Goal: Task Accomplishment & Management: Manage account settings

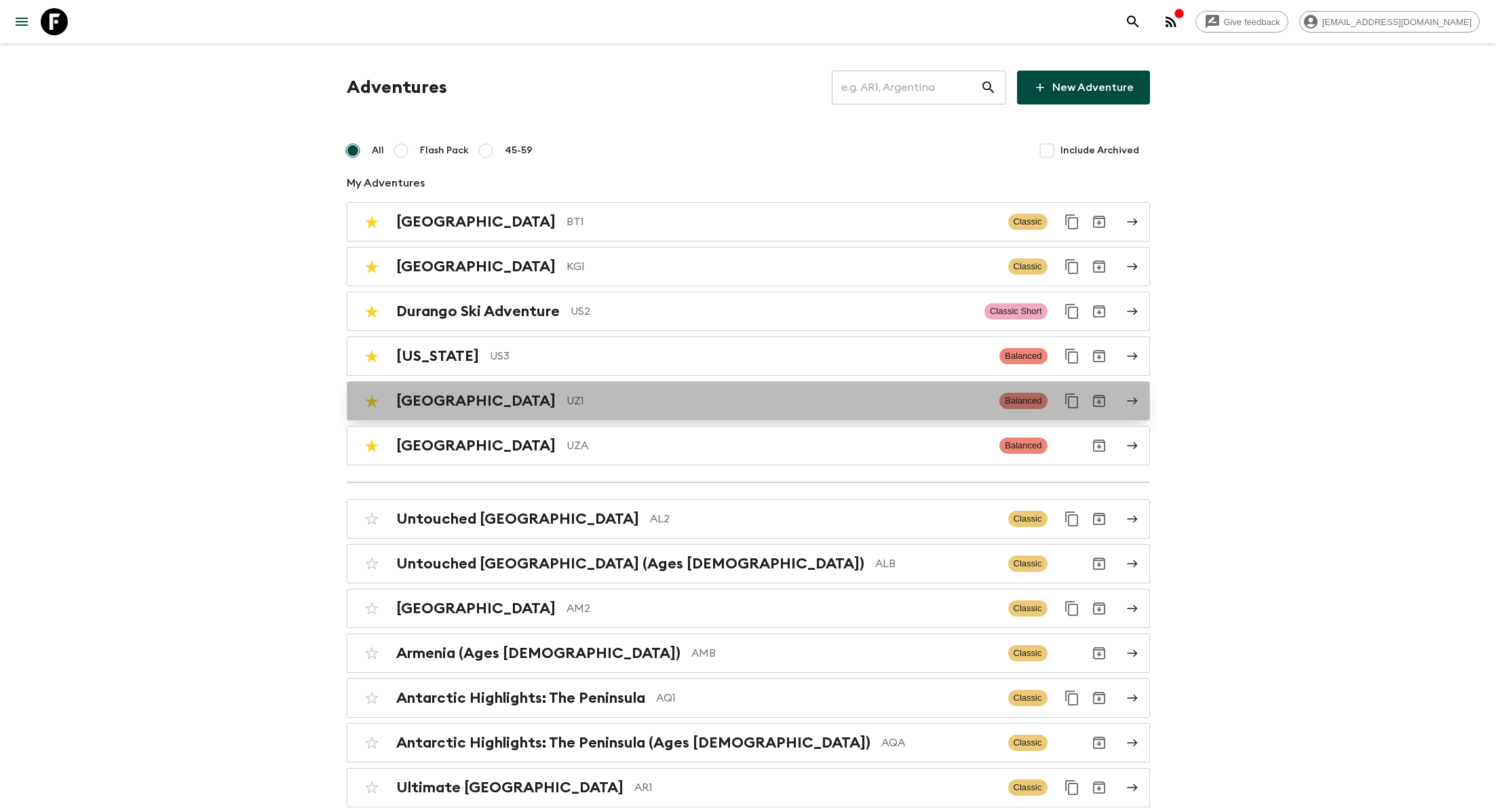
click at [567, 406] on p "UZ1" at bounding box center [778, 401] width 422 height 16
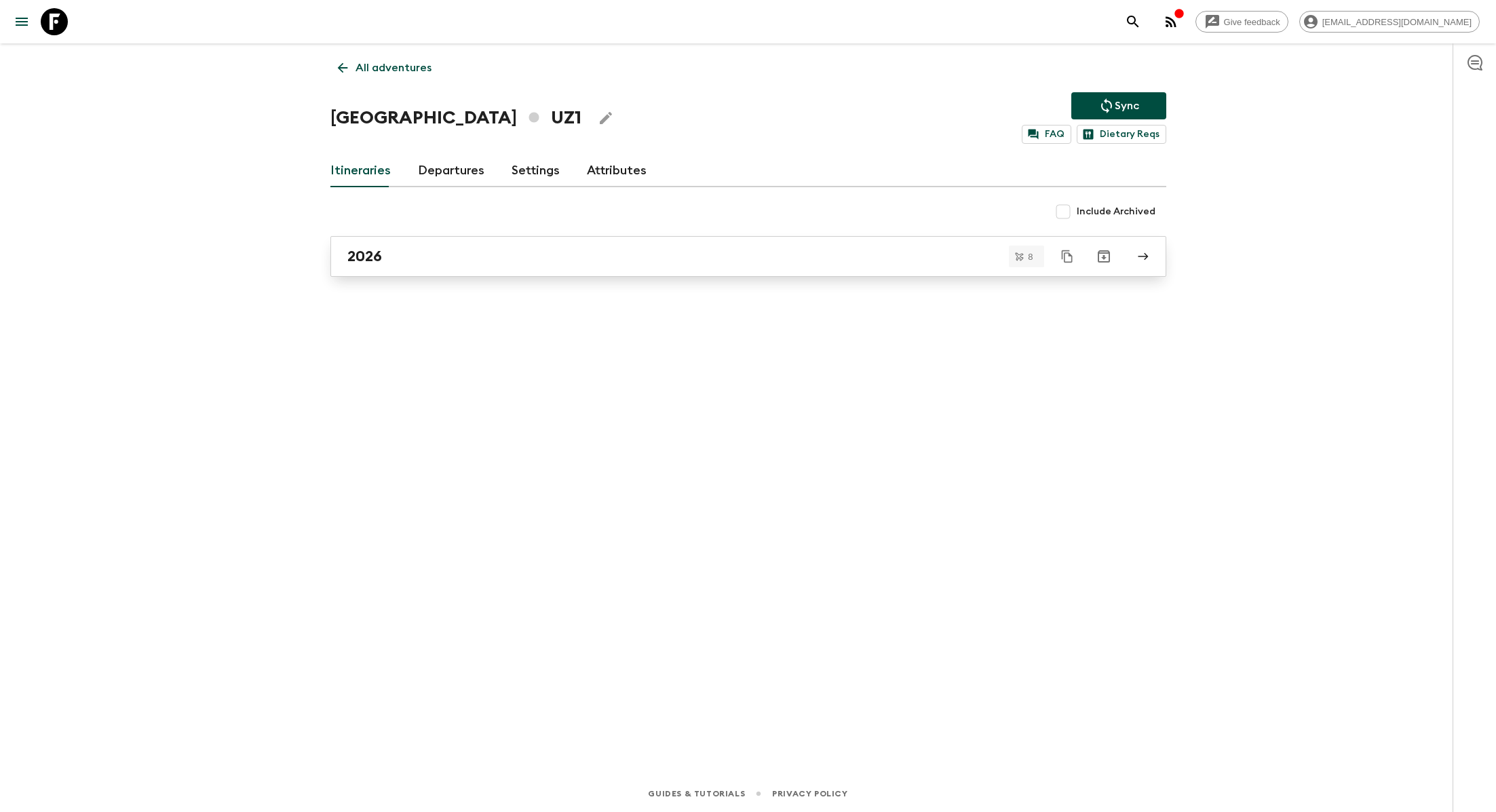
click at [527, 249] on div "2026" at bounding box center [735, 256] width 776 height 18
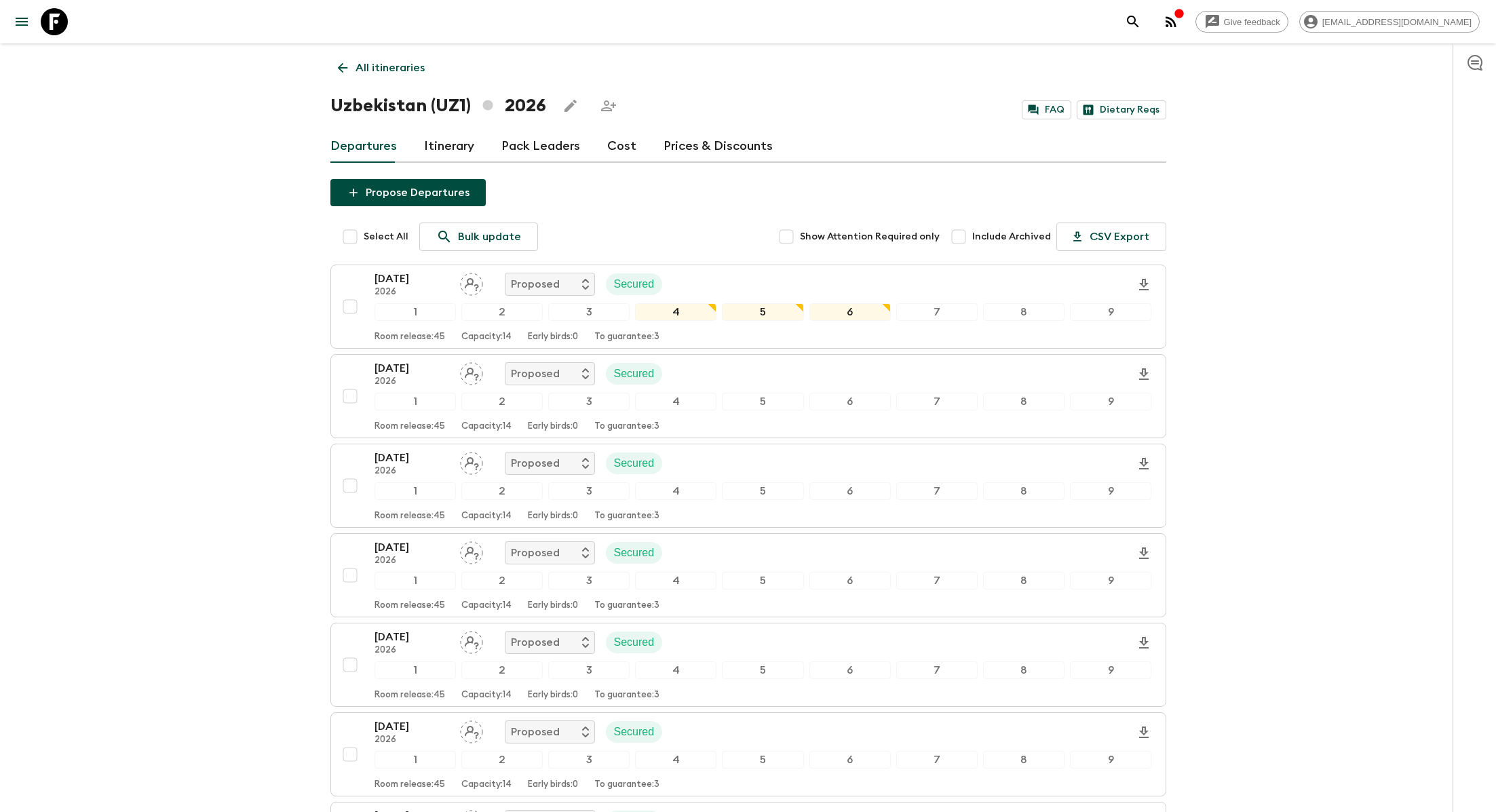
click at [439, 147] on link "Itinerary" at bounding box center [449, 147] width 50 height 32
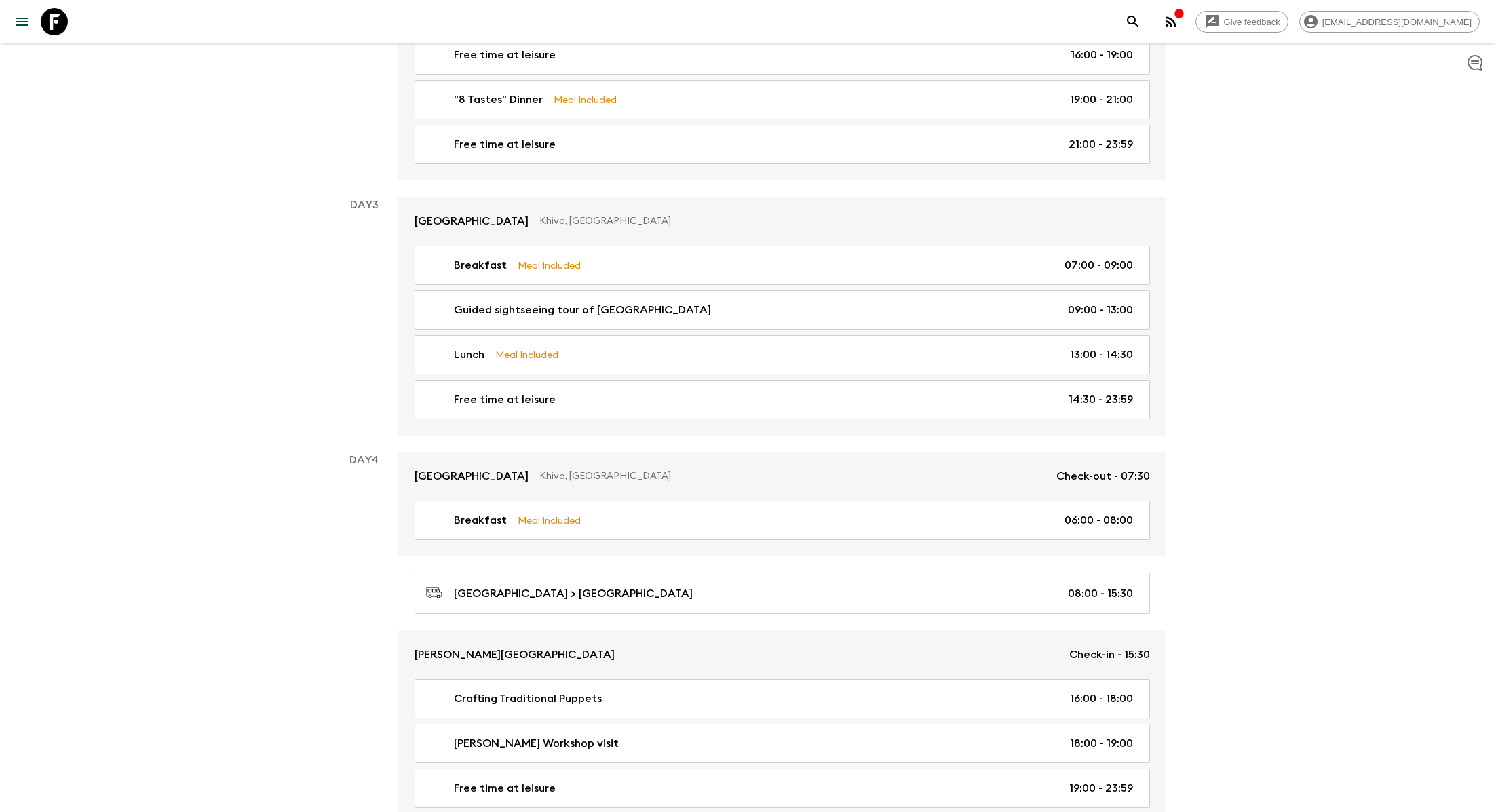
scroll to position [981, 0]
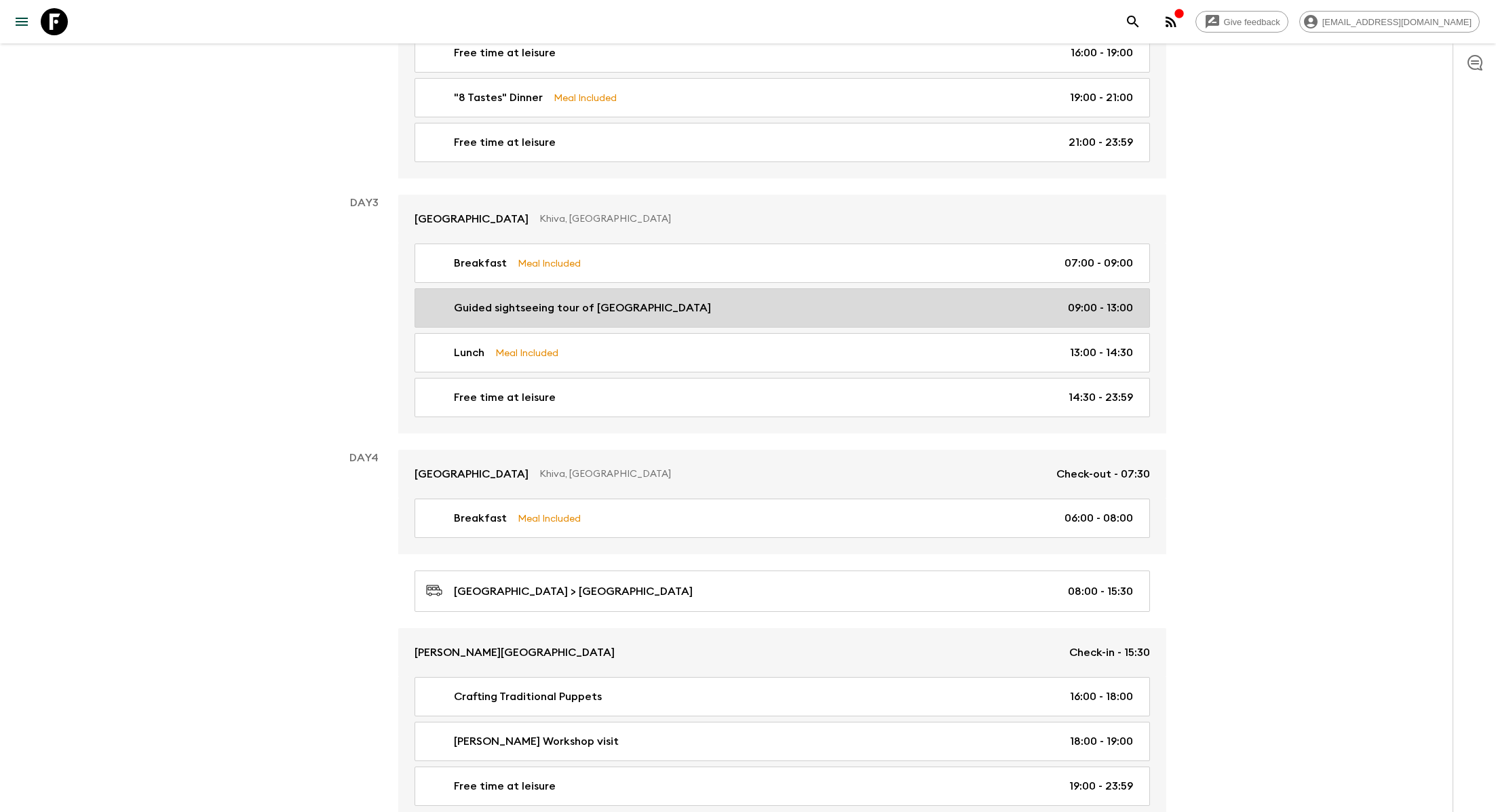
click at [578, 299] on p "Guided sightseeing tour of [GEOGRAPHIC_DATA]" at bounding box center [582, 307] width 257 height 16
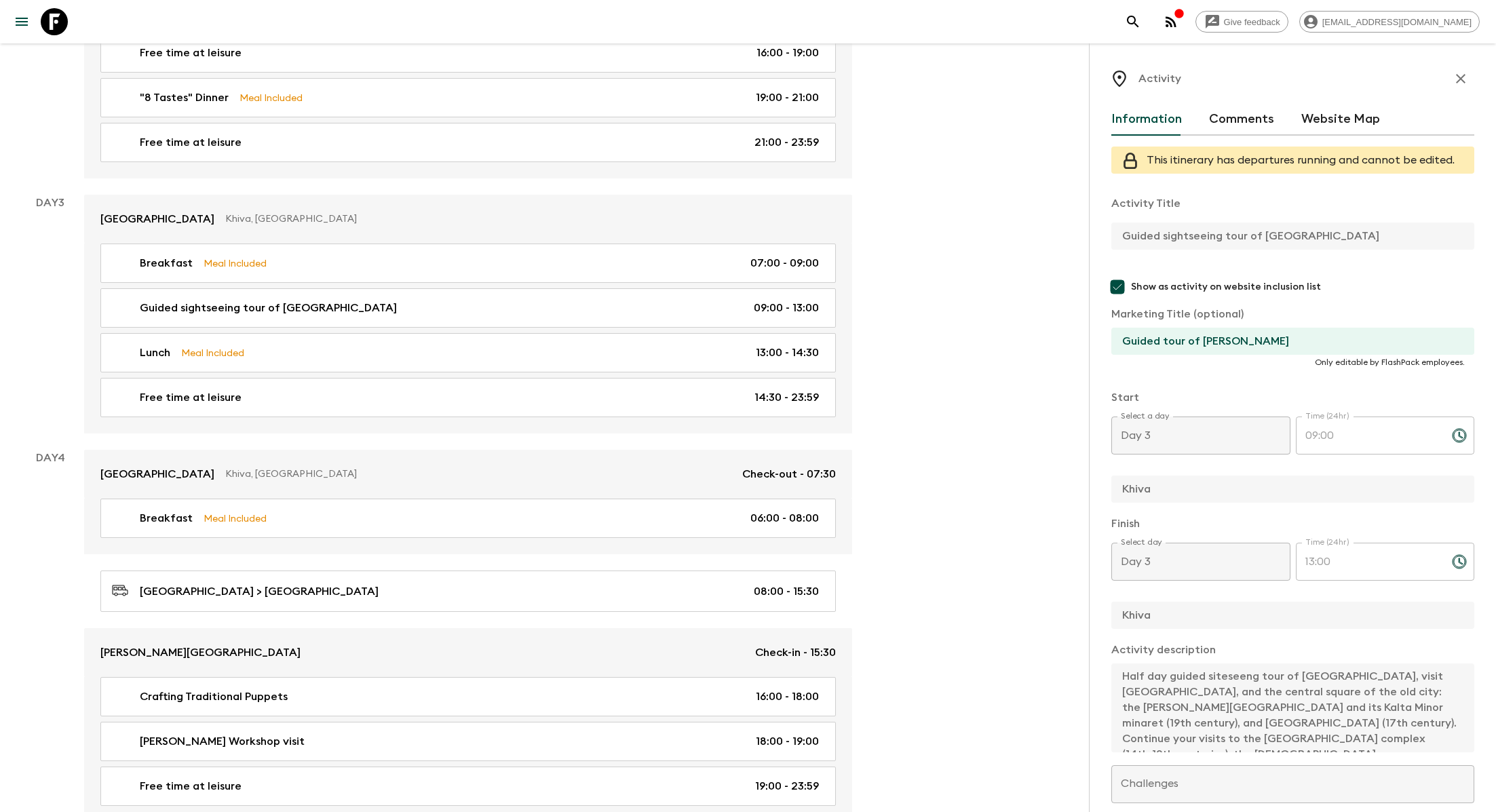
click at [1464, 80] on icon "button" at bounding box center [1460, 79] width 9 height 9
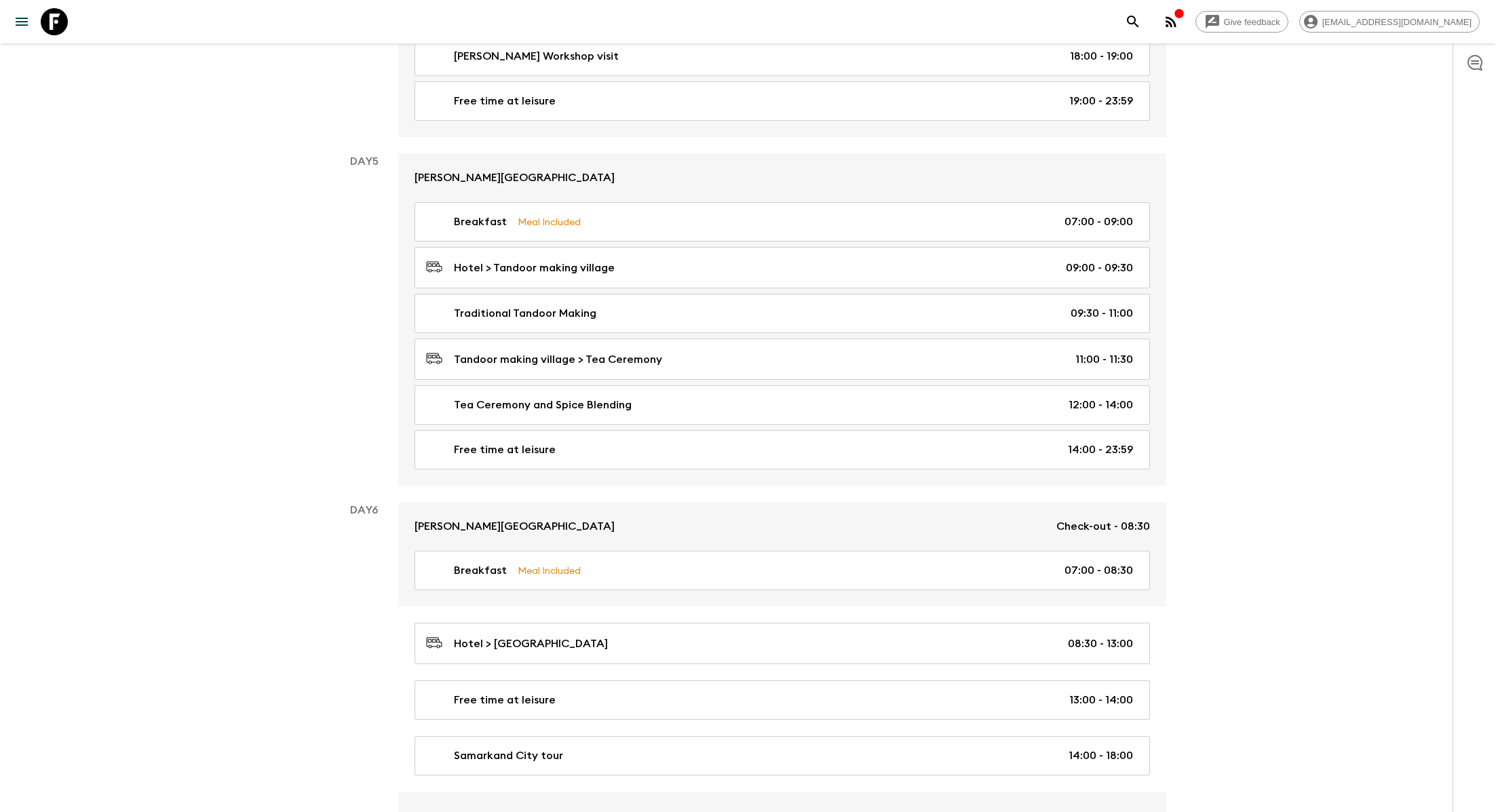
scroll to position [1839, 0]
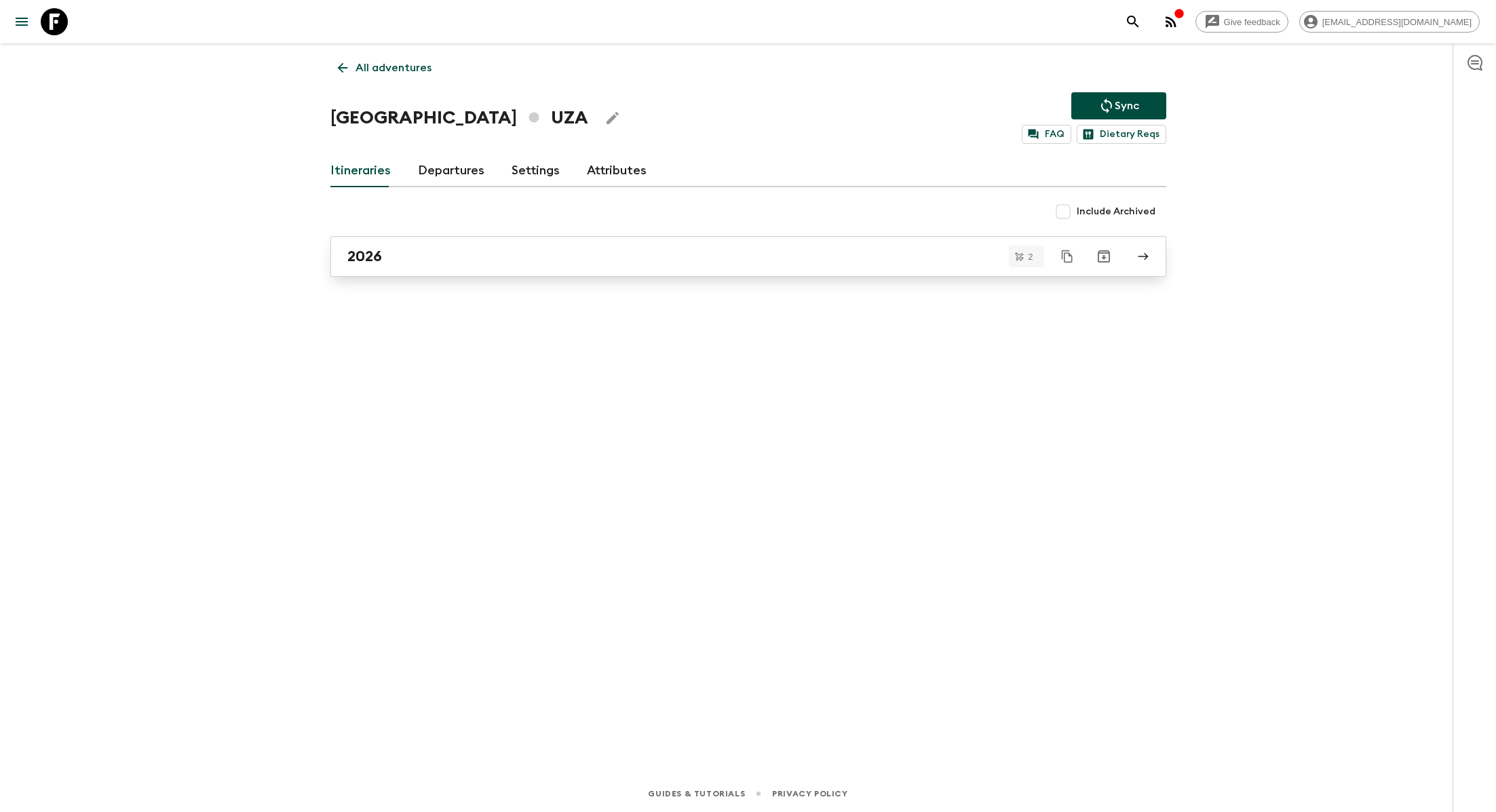
click at [452, 254] on div "2026" at bounding box center [735, 256] width 776 height 18
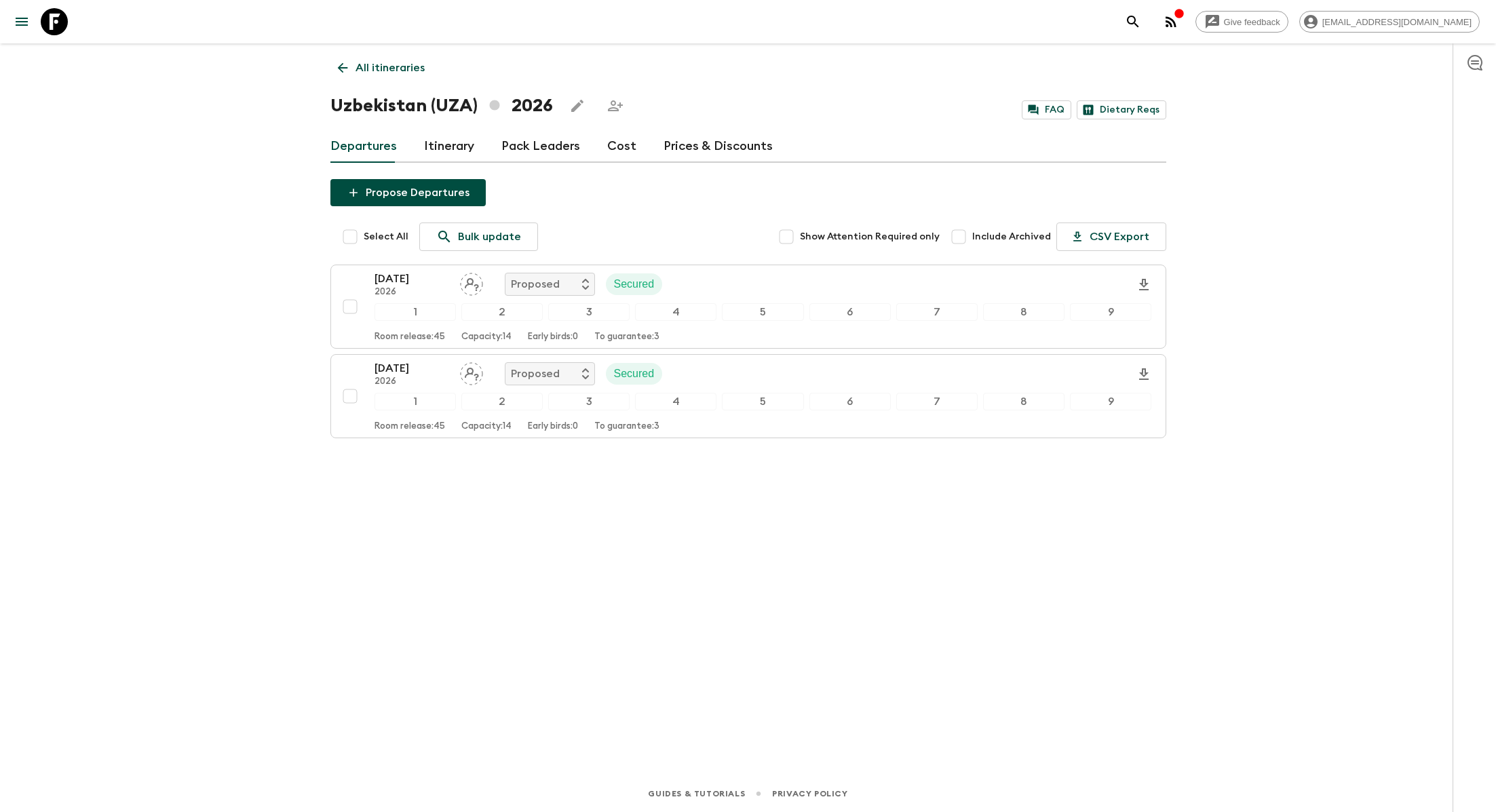
click at [349, 234] on input "Select All" at bounding box center [350, 236] width 27 height 27
checkbox input "true"
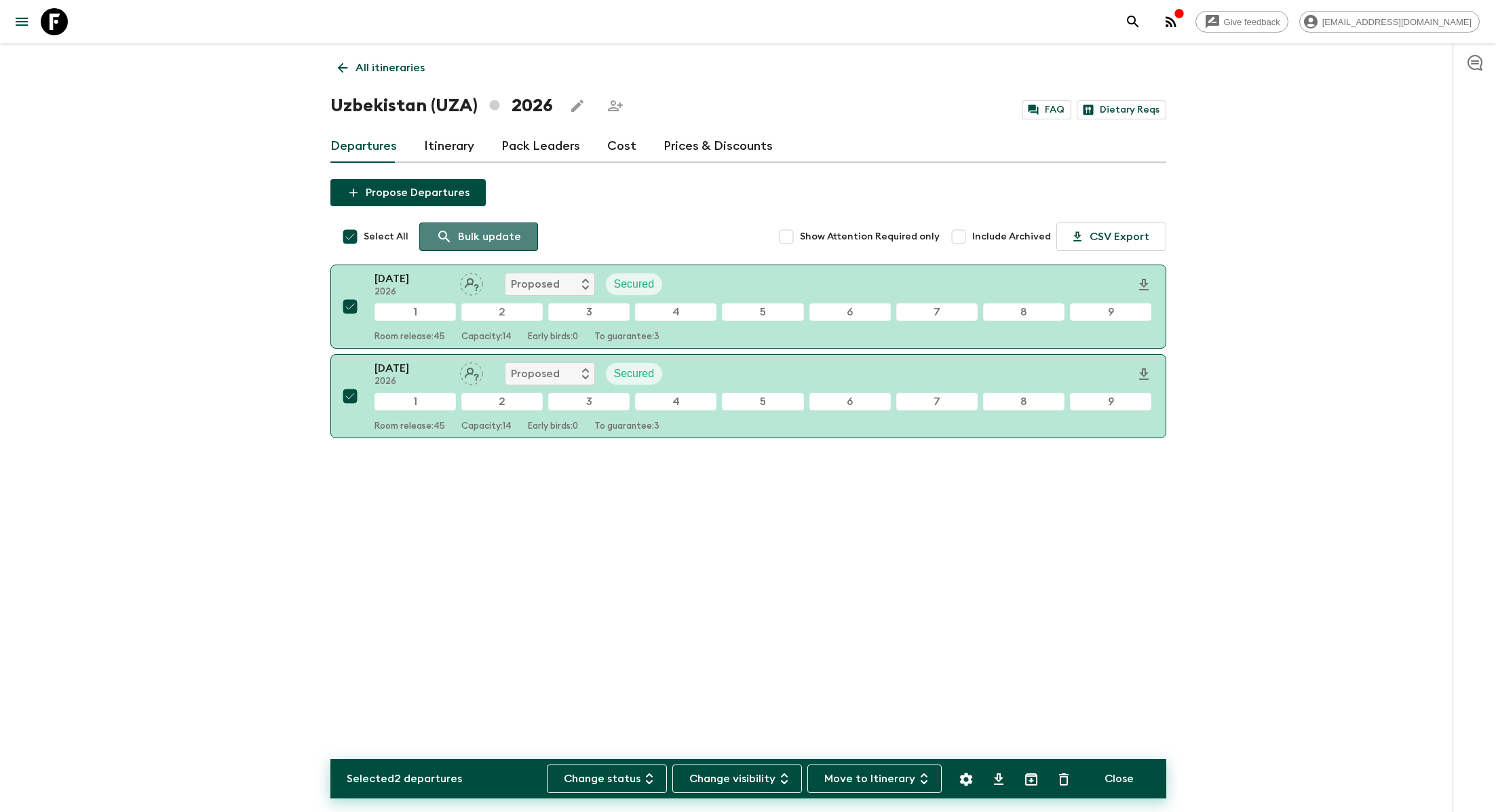
click at [465, 238] on p "Bulk update" at bounding box center [490, 236] width 63 height 16
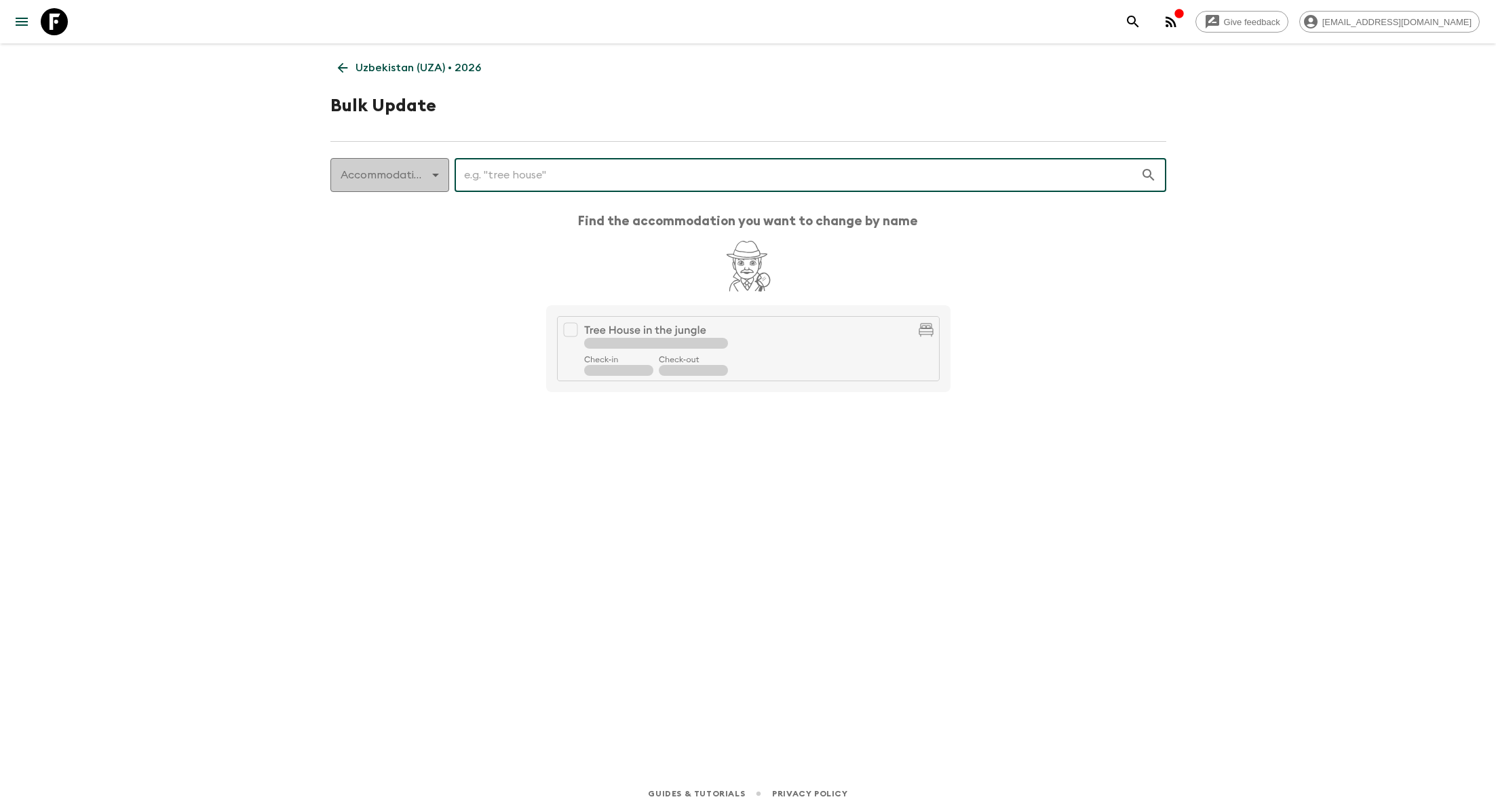
click at [424, 178] on body "Give feedback [EMAIL_ADDRESS][DOMAIN_NAME] Uzbekistan (UZA) • 2026 Bulk Update …" at bounding box center [748, 406] width 1496 height 812
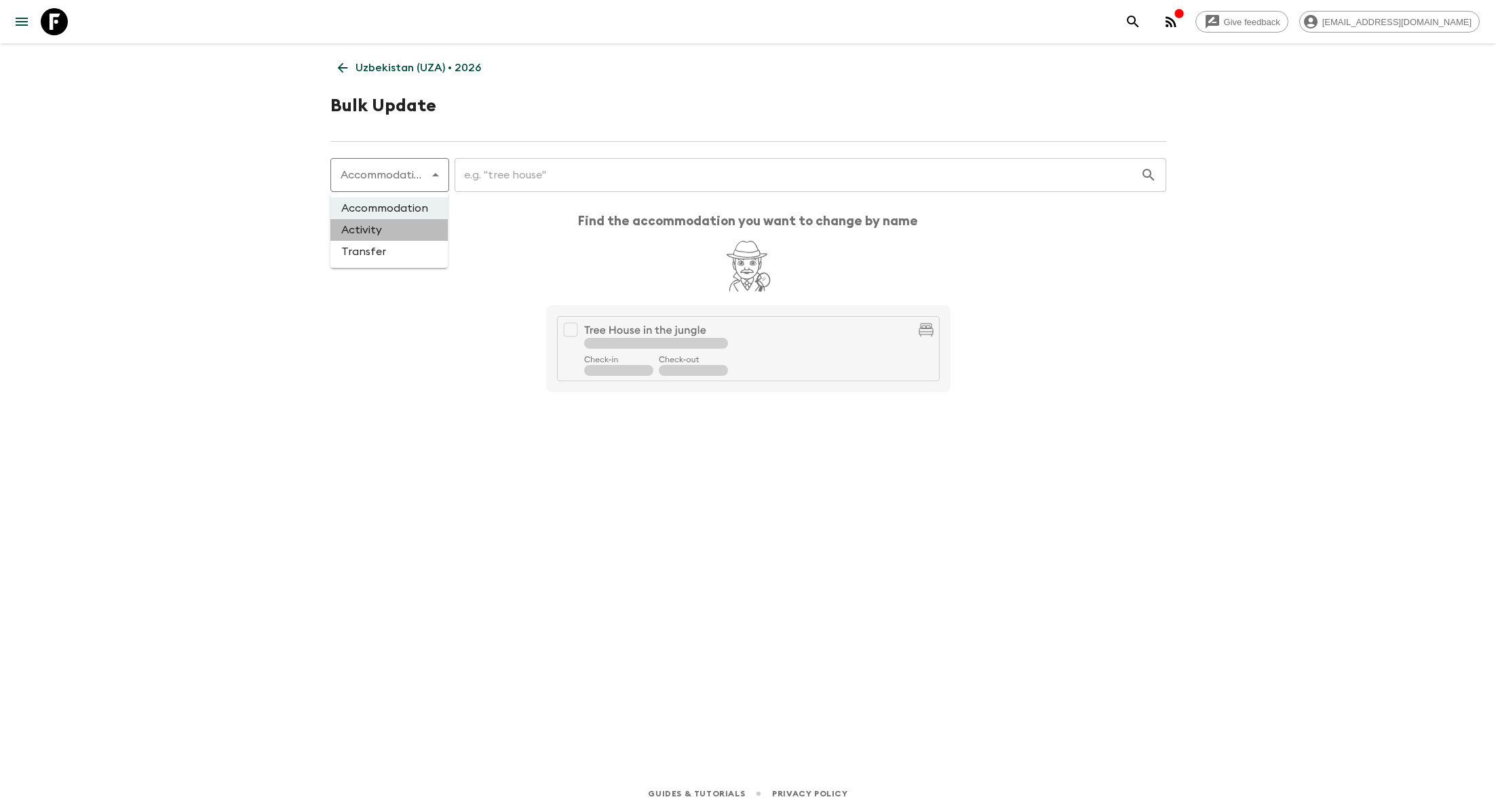
click at [414, 230] on li "Activity" at bounding box center [389, 230] width 117 height 22
type input "activity"
click at [487, 174] on input "text" at bounding box center [789, 174] width 701 height 38
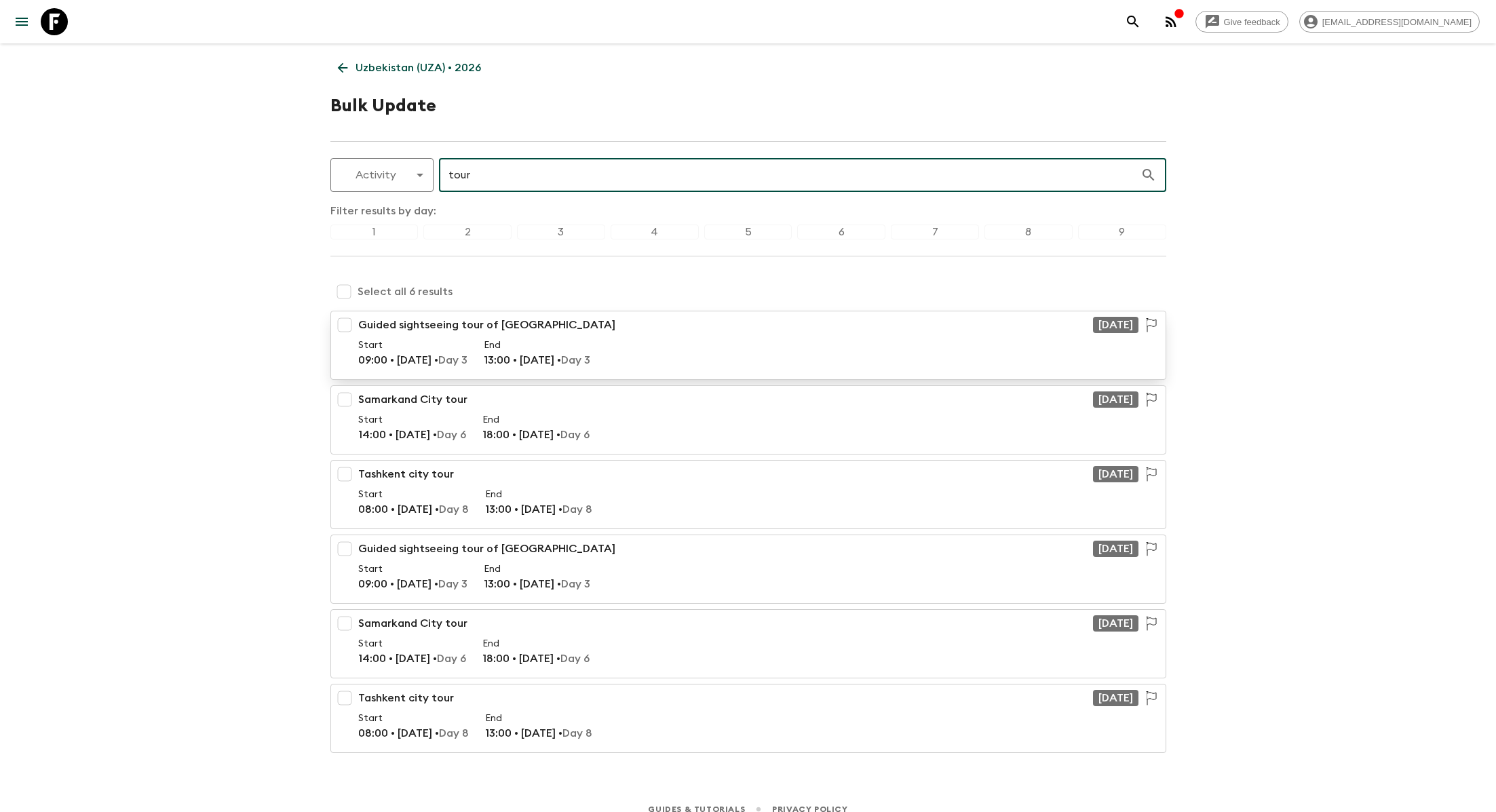
type input "tour"
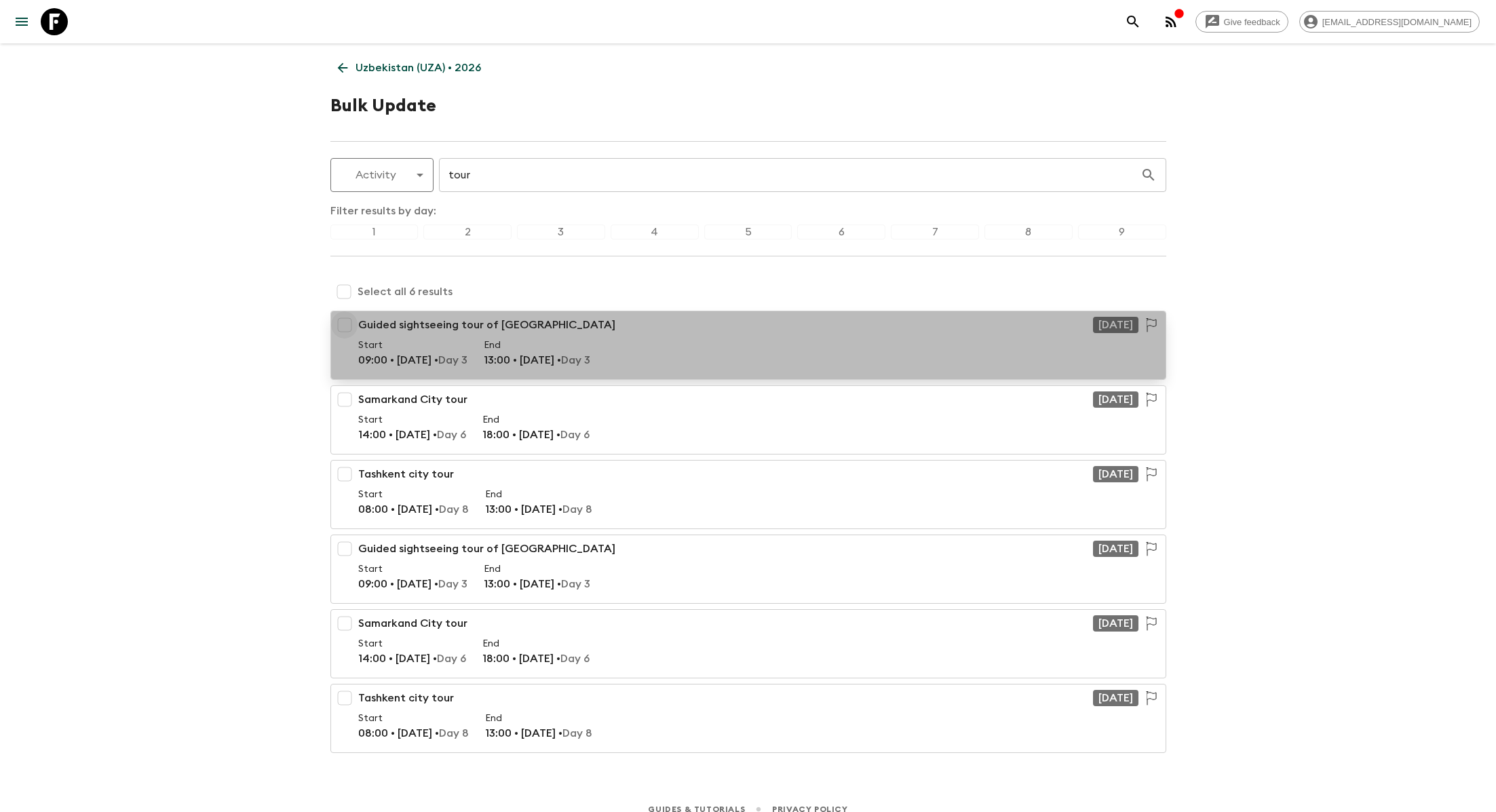
click at [345, 326] on input "checkbox" at bounding box center [344, 324] width 27 height 27
checkbox input "true"
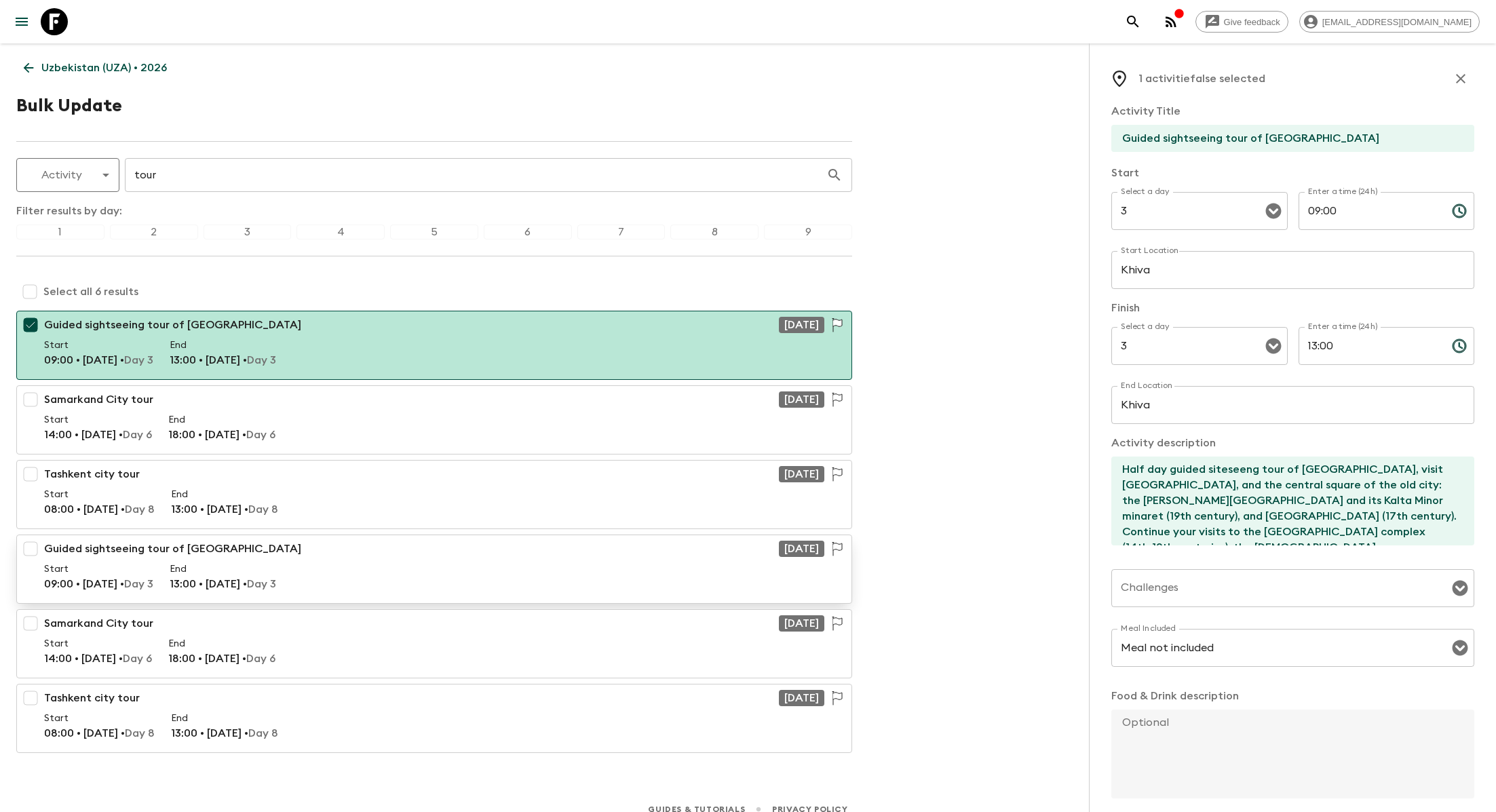
click at [32, 547] on input "checkbox" at bounding box center [30, 548] width 27 height 27
checkbox input "true"
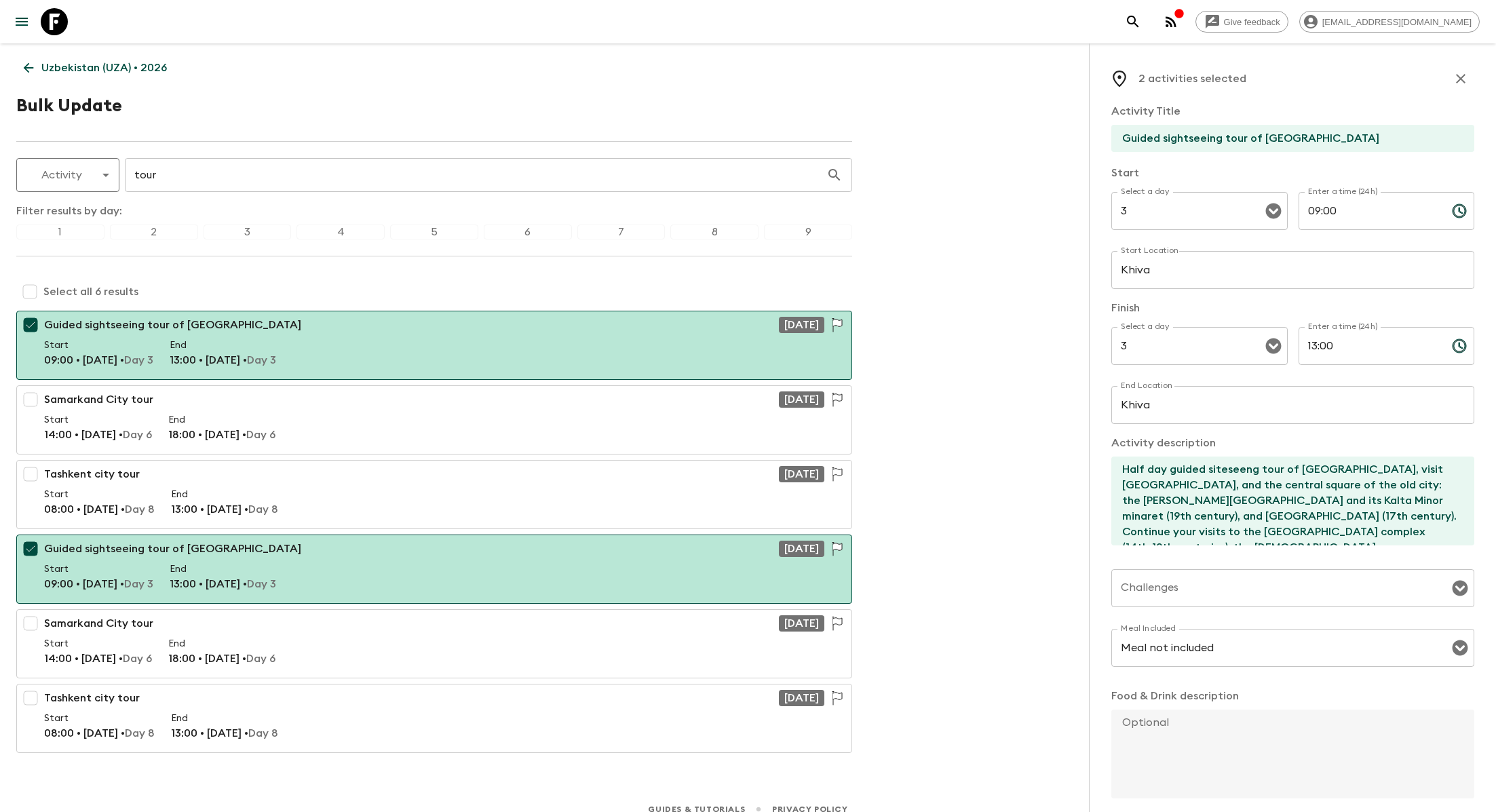
click at [1361, 145] on input "Guided sightseeing tour of [GEOGRAPHIC_DATA]" at bounding box center [1287, 138] width 352 height 27
click at [1337, 131] on input "Guided sightseeing tour of [GEOGRAPHIC_DATA]" at bounding box center [1287, 138] width 352 height 27
click at [1381, 137] on input "Guided sightseeing tour of Ichan Kala inc. silk weaving workshop" at bounding box center [1287, 138] width 352 height 27
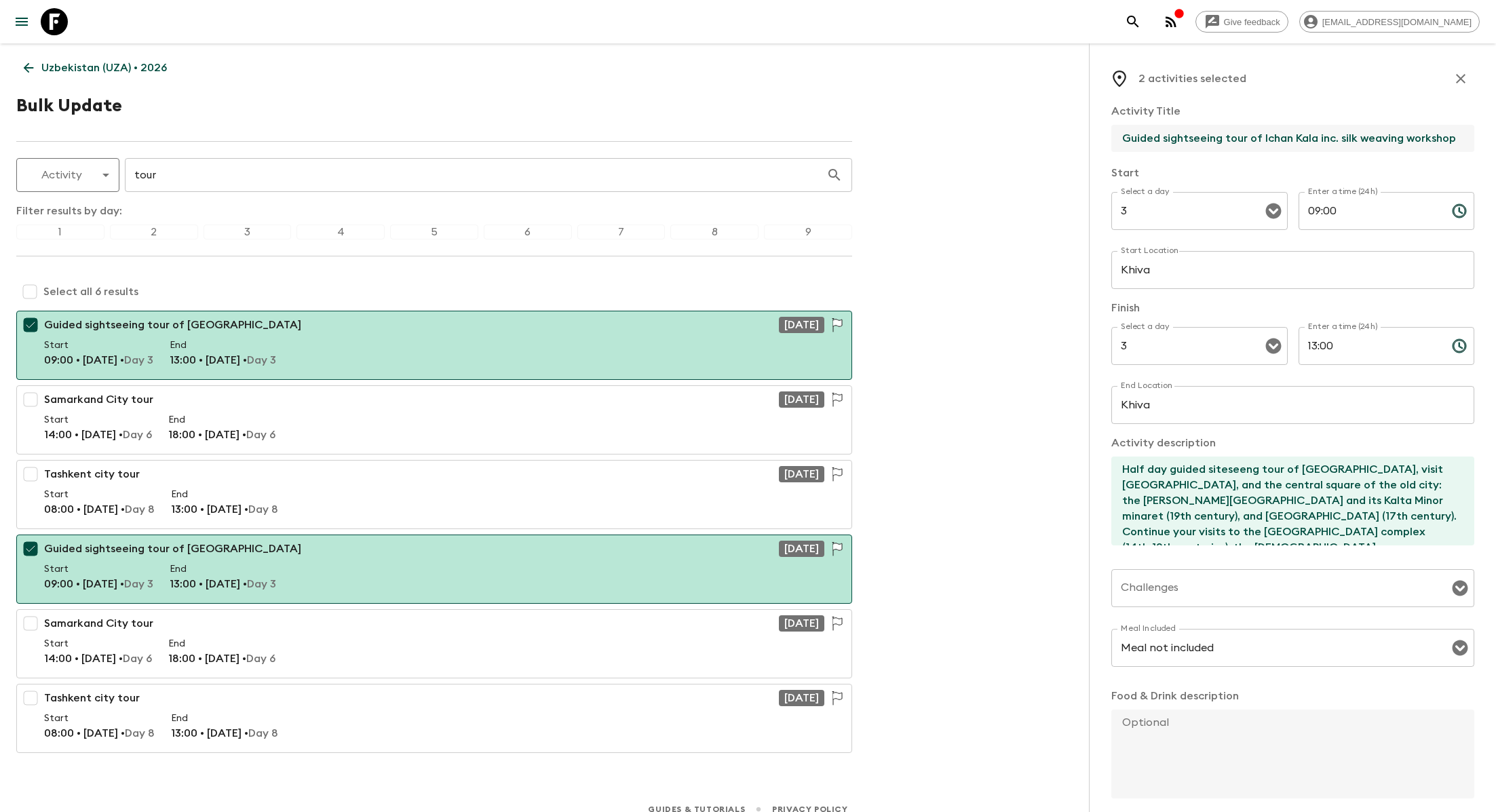
type input "Guided sightseeing tour of Ichan Kala inc. silk weaving workshop"
click at [1314, 702] on p "Food & Drink description" at bounding box center [1293, 695] width 363 height 16
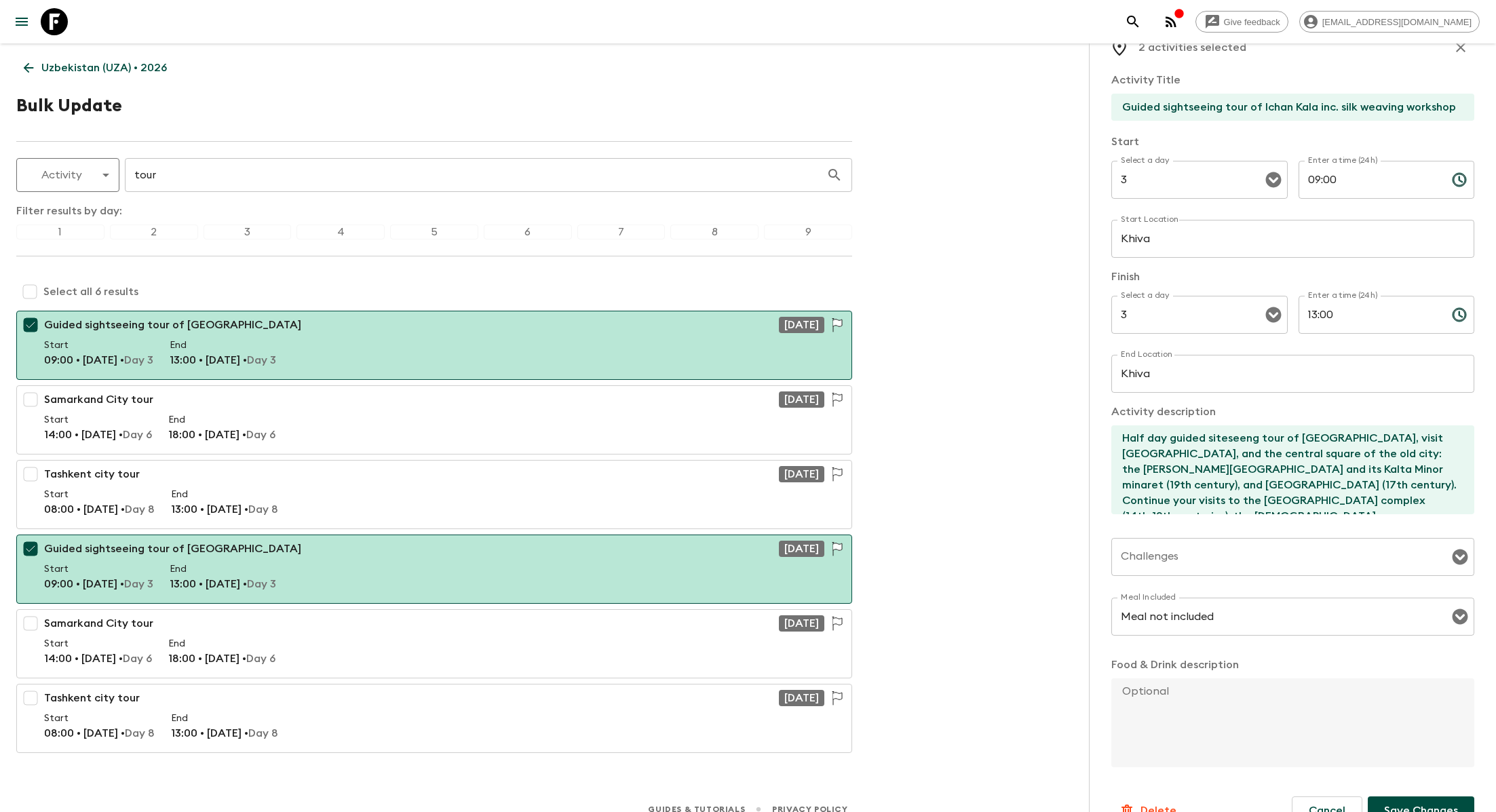
scroll to position [60, 0]
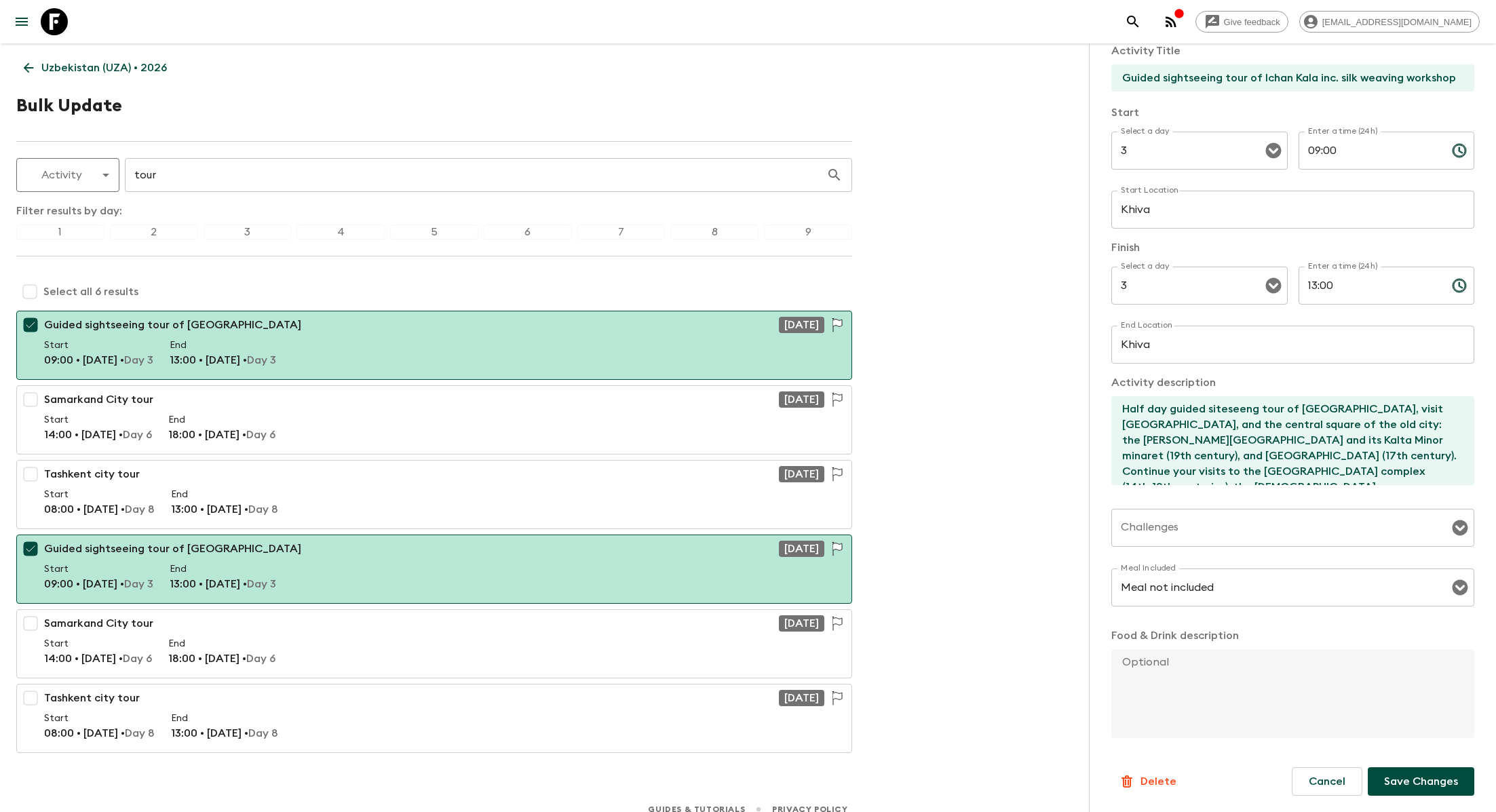
click at [1393, 780] on p "Save Changes" at bounding box center [1421, 781] width 74 height 16
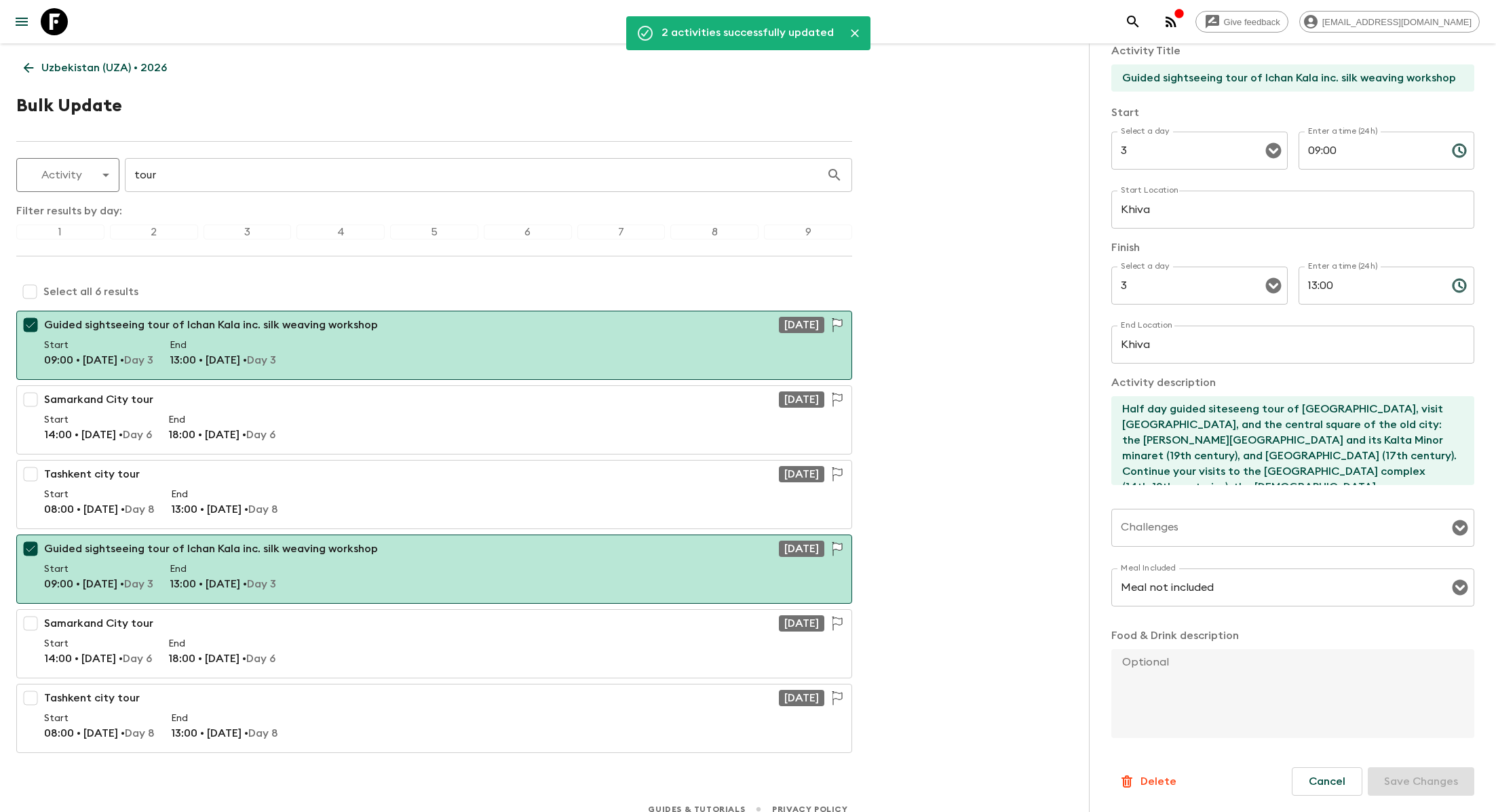
click at [76, 73] on p "Uzbekistan (UZA) • 2026" at bounding box center [104, 67] width 126 height 16
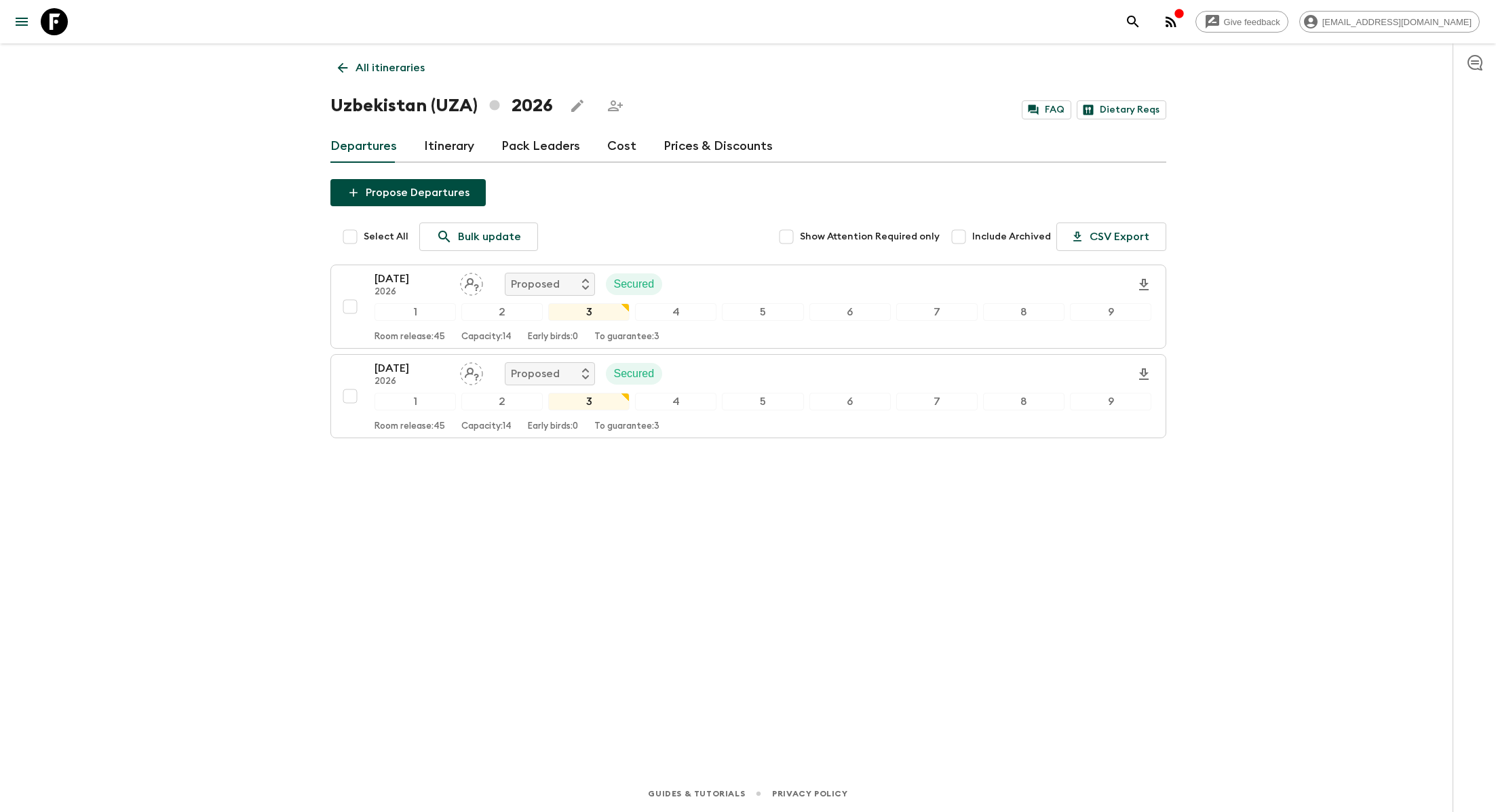
click at [353, 70] on link "All itineraries" at bounding box center [382, 67] width 102 height 27
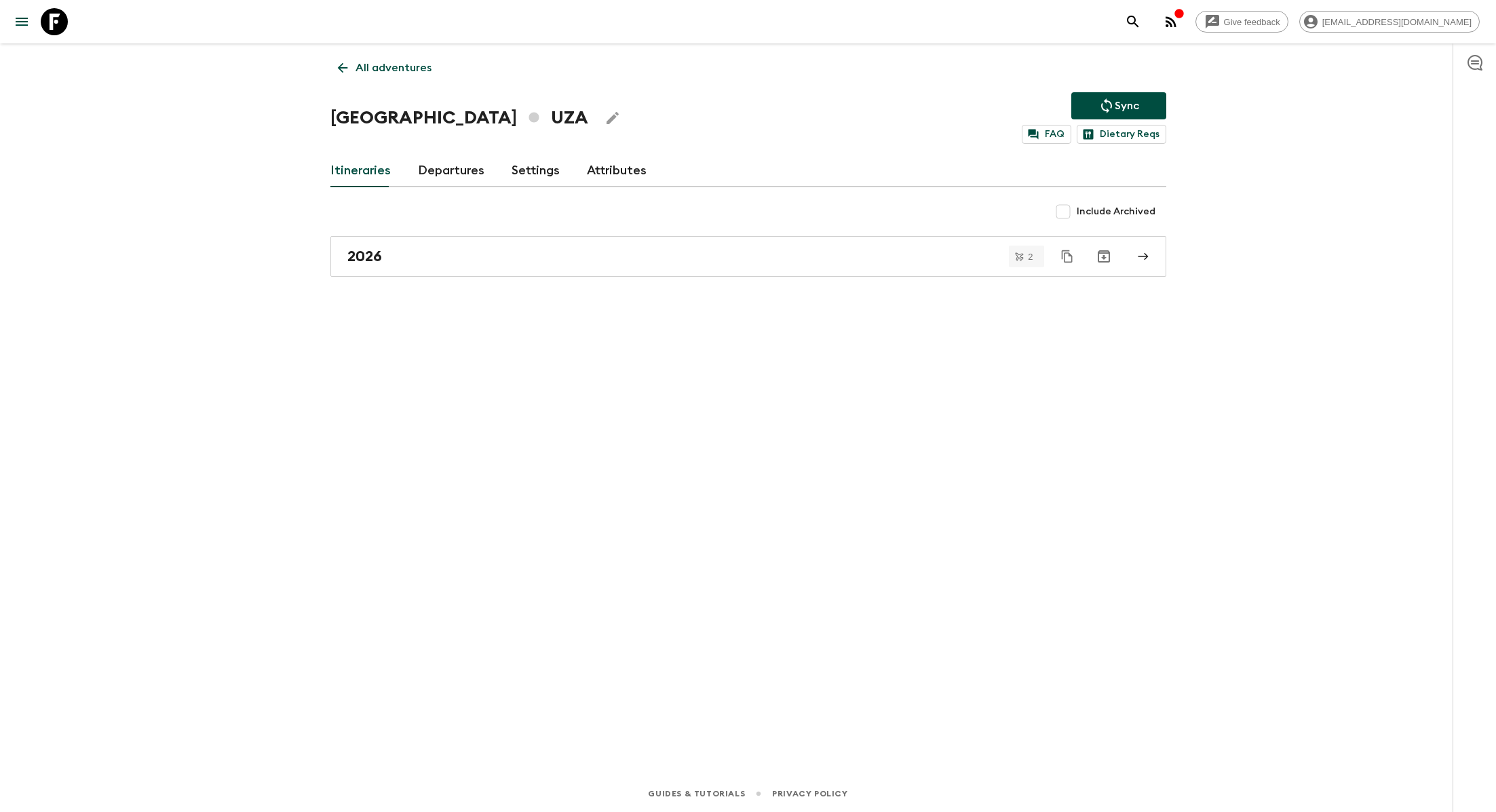
click at [379, 52] on div "All adventures Uzbekistan UZA Sync FAQ Dietary Reqs Itineraries Departures Sett…" at bounding box center [748, 390] width 869 height 694
click at [379, 69] on p "All adventures" at bounding box center [393, 67] width 76 height 16
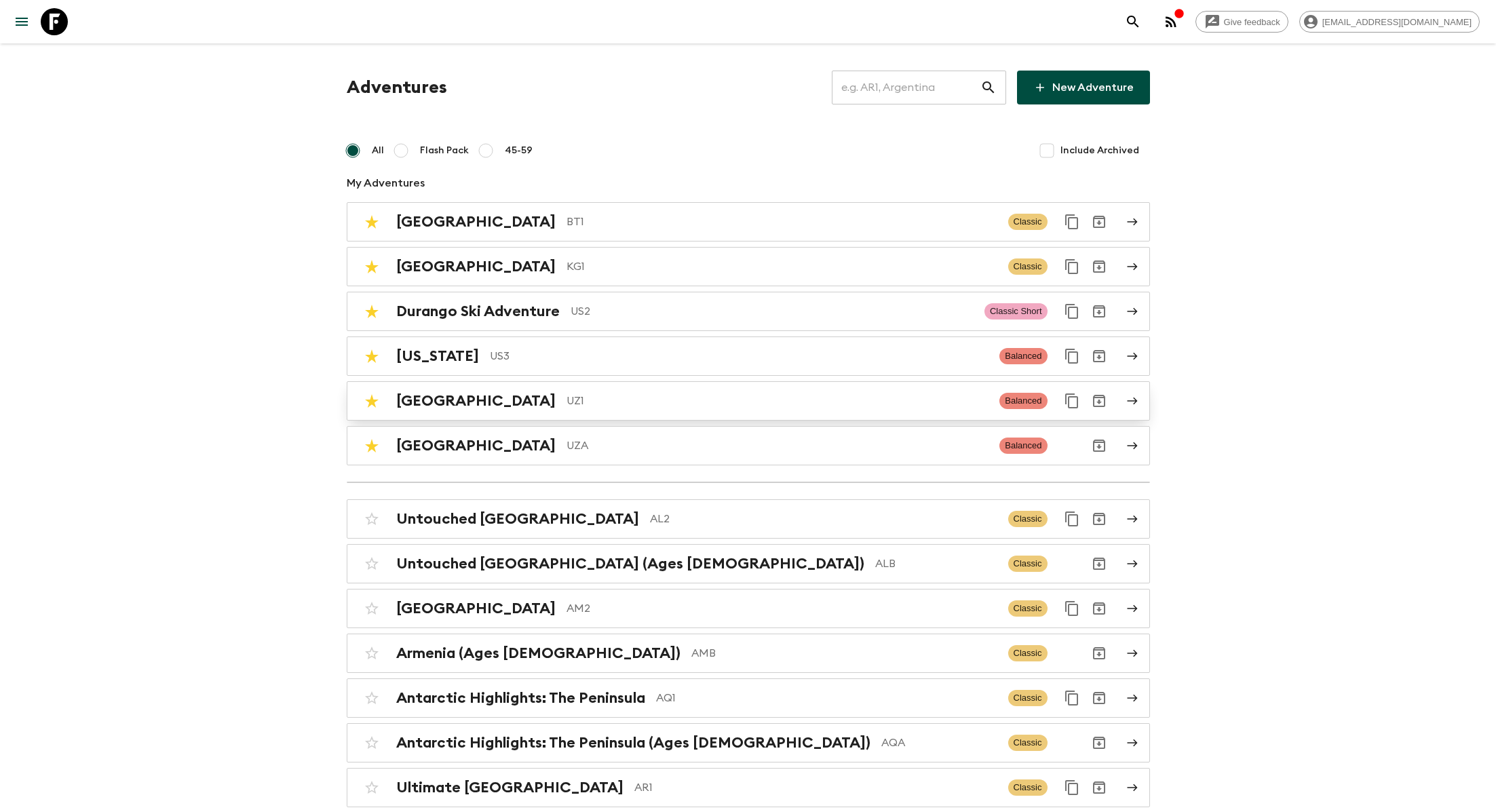
click at [478, 399] on div "Uzbekistan UZ1" at bounding box center [693, 401] width 593 height 18
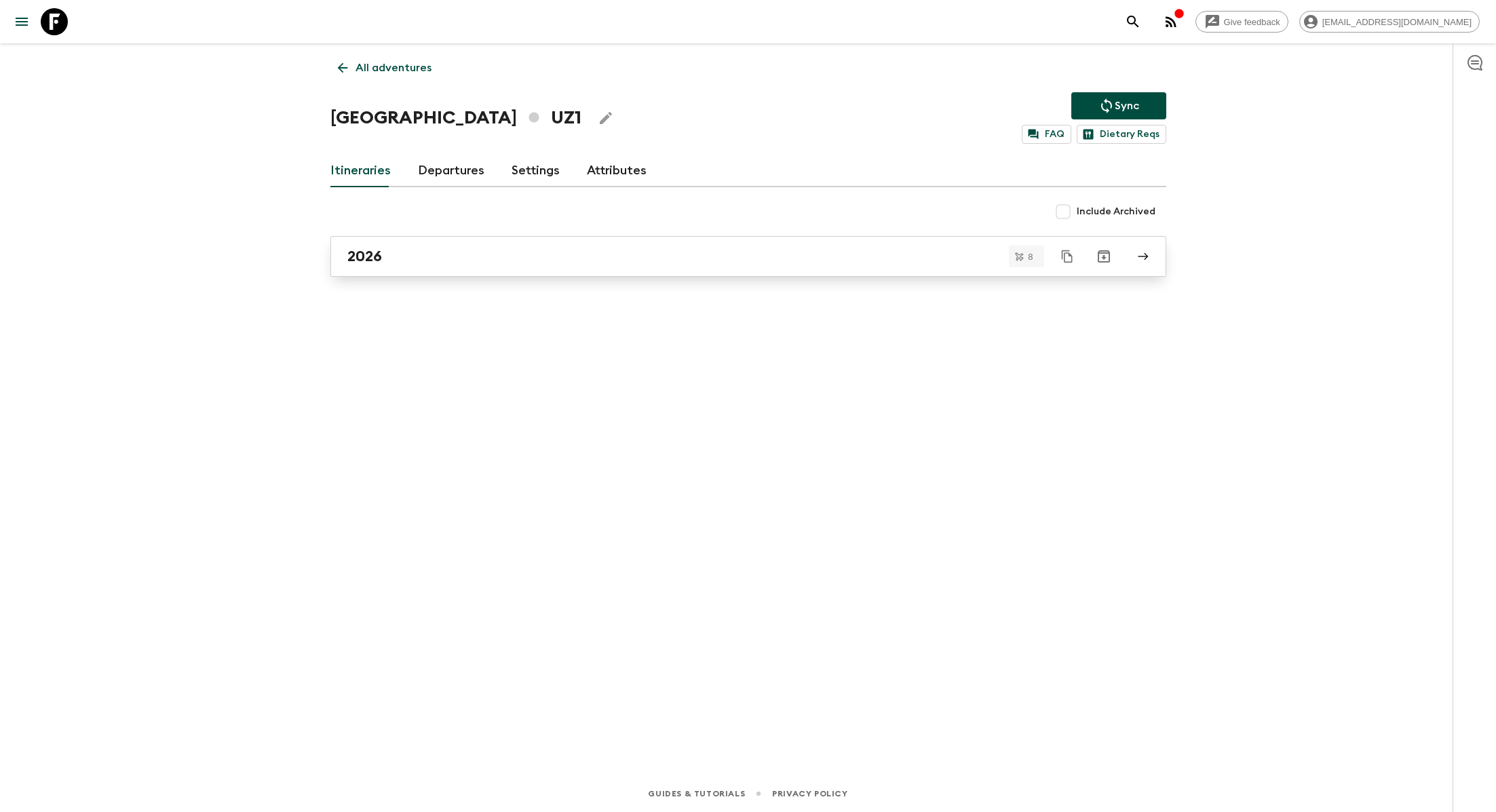
click at [383, 256] on div "2026" at bounding box center [735, 256] width 776 height 18
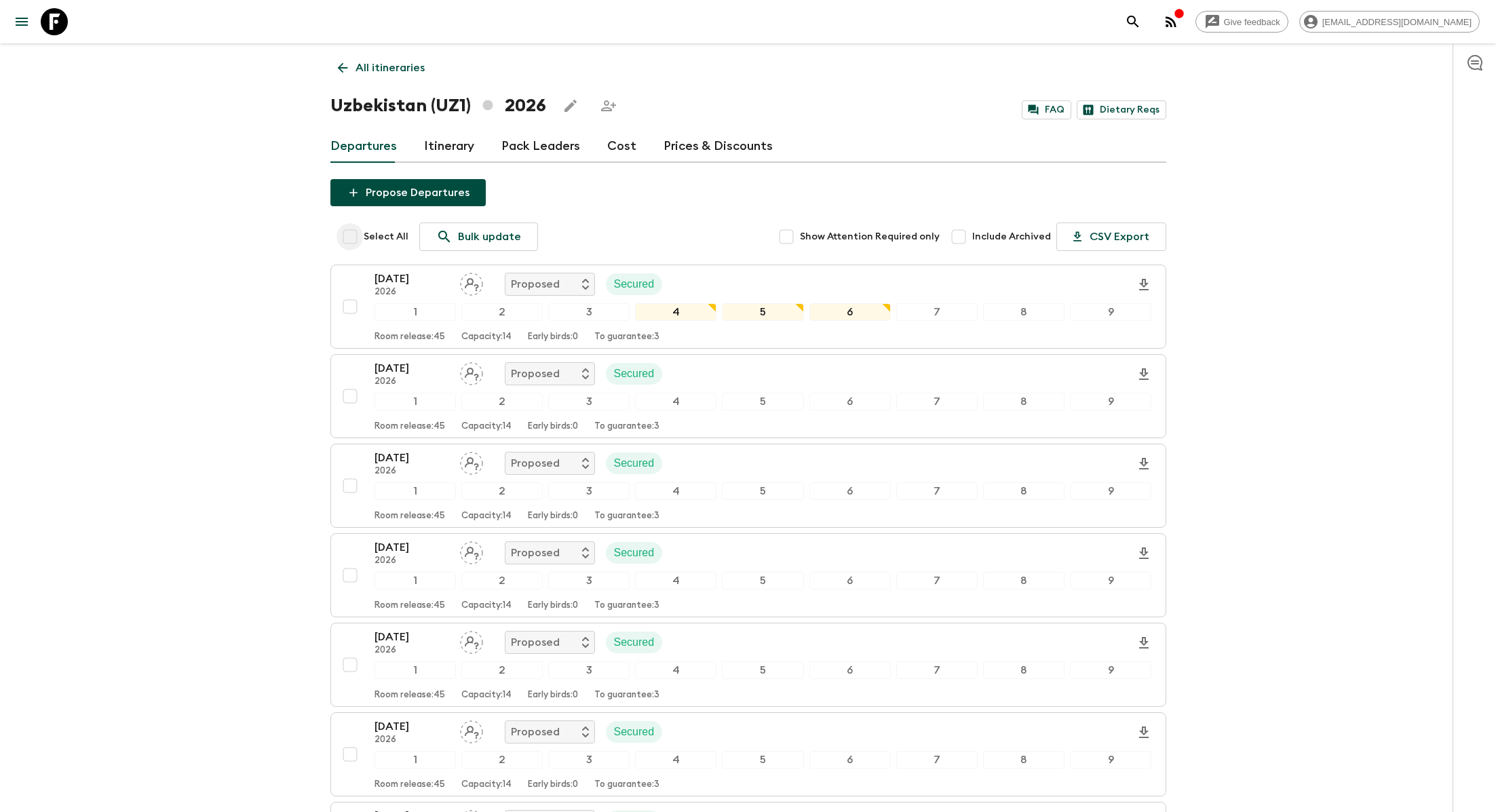
click at [353, 235] on input "Select All" at bounding box center [350, 236] width 27 height 27
checkbox input "true"
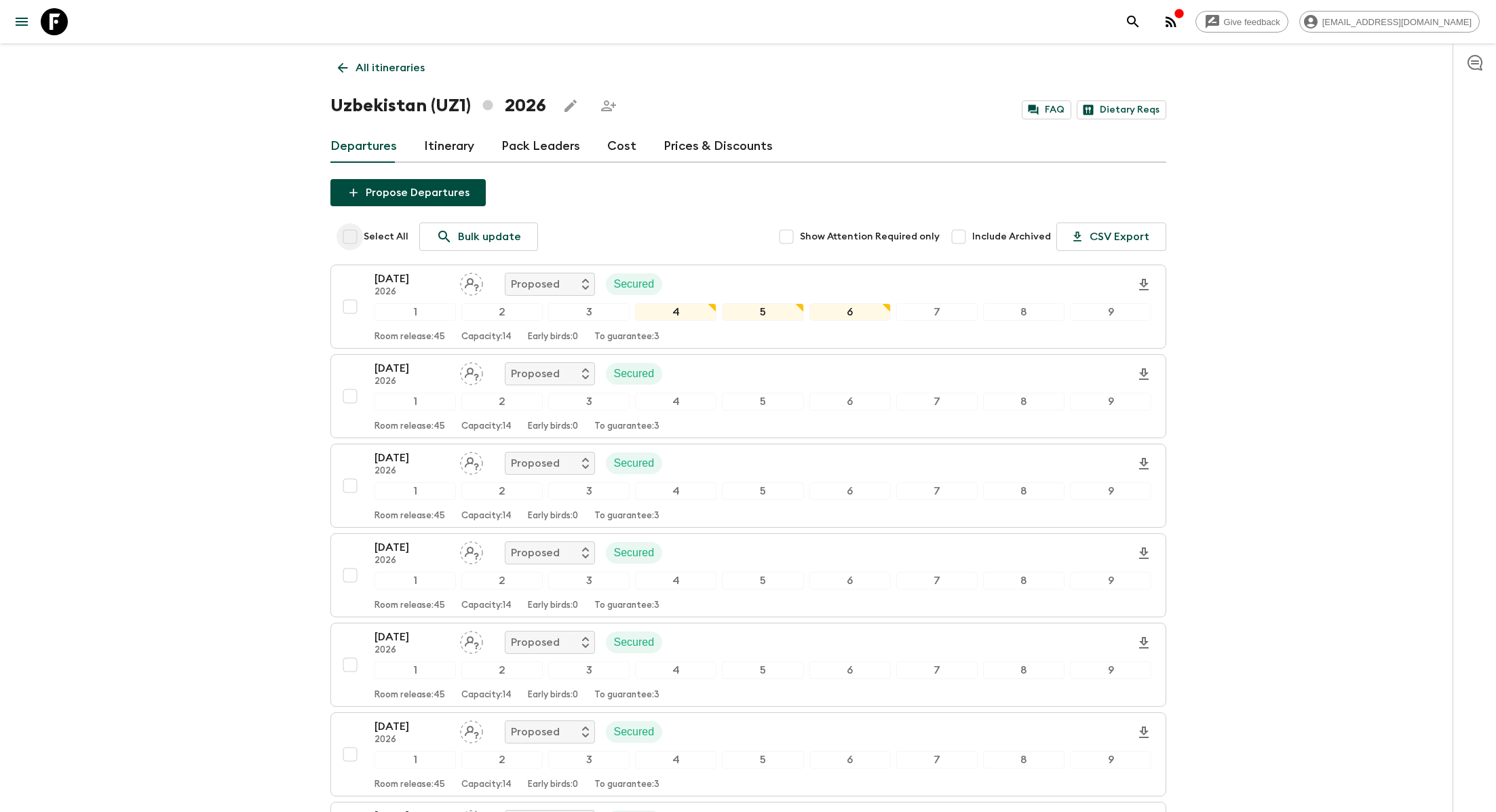
checkbox input "true"
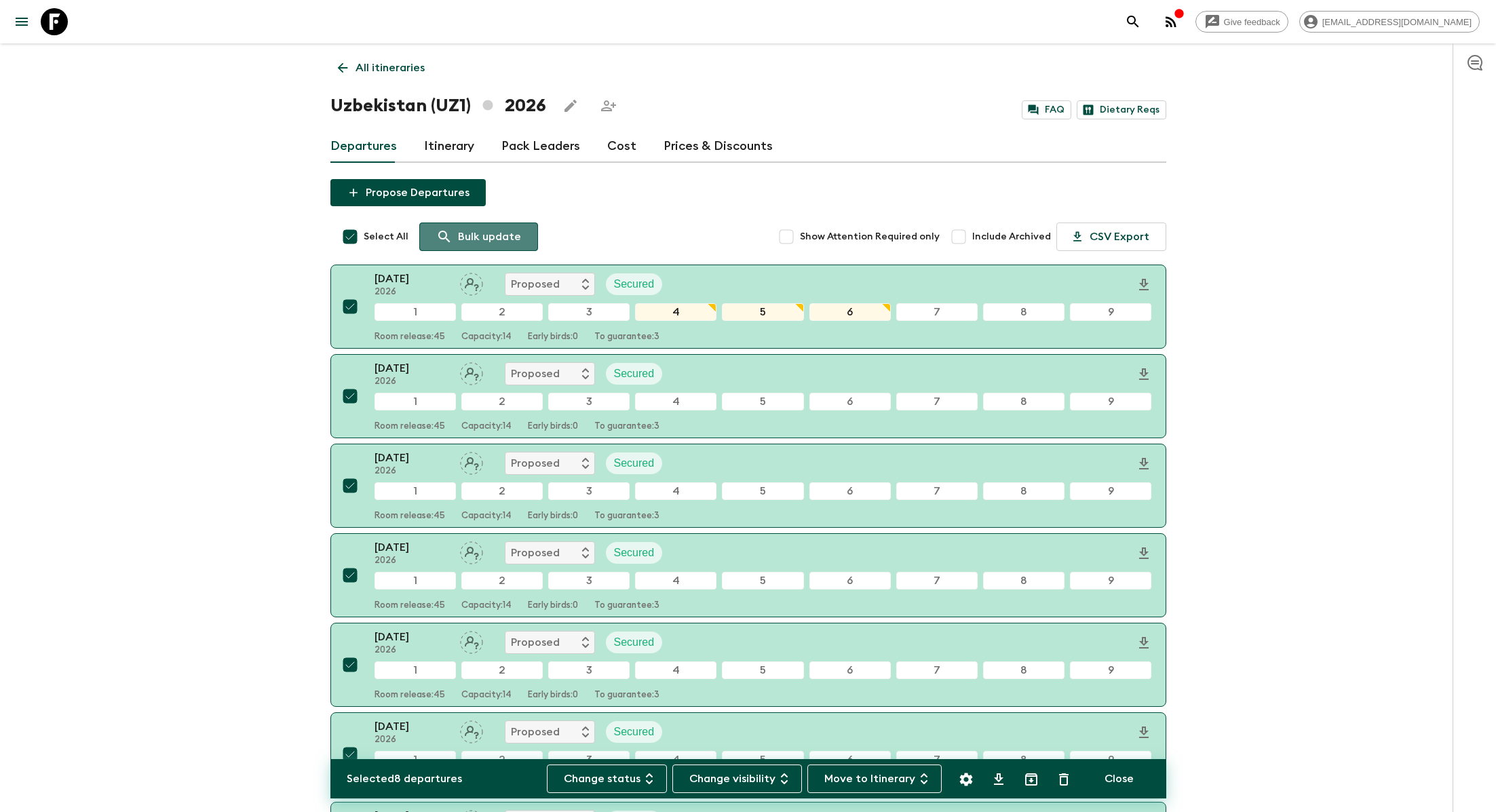
click at [508, 237] on p "Bulk update" at bounding box center [490, 236] width 63 height 16
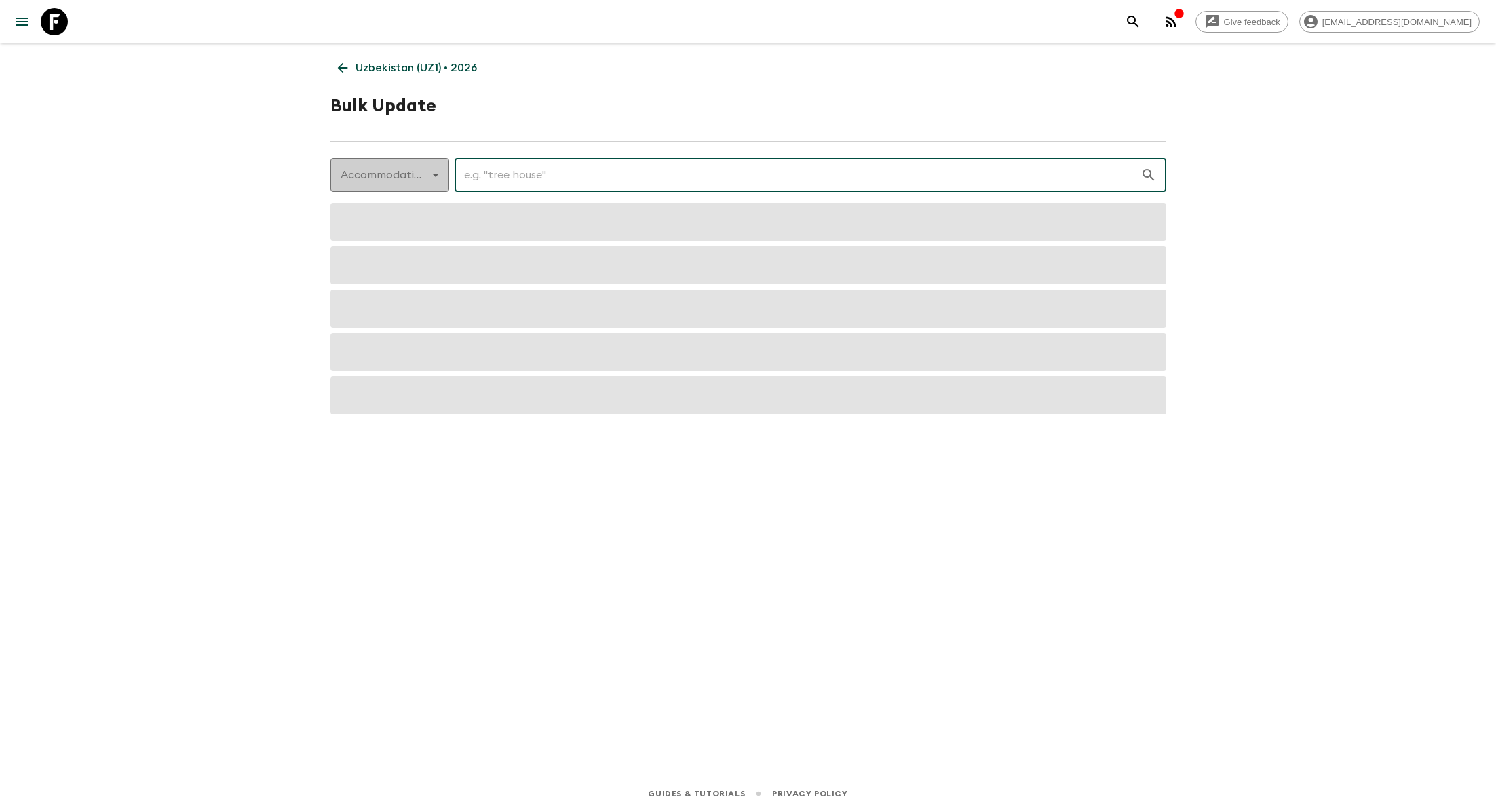
click at [428, 179] on body "Give feedback [EMAIL_ADDRESS][DOMAIN_NAME] [GEOGRAPHIC_DATA] (UZ1) • 2026 Bulk …" at bounding box center [748, 406] width 1496 height 812
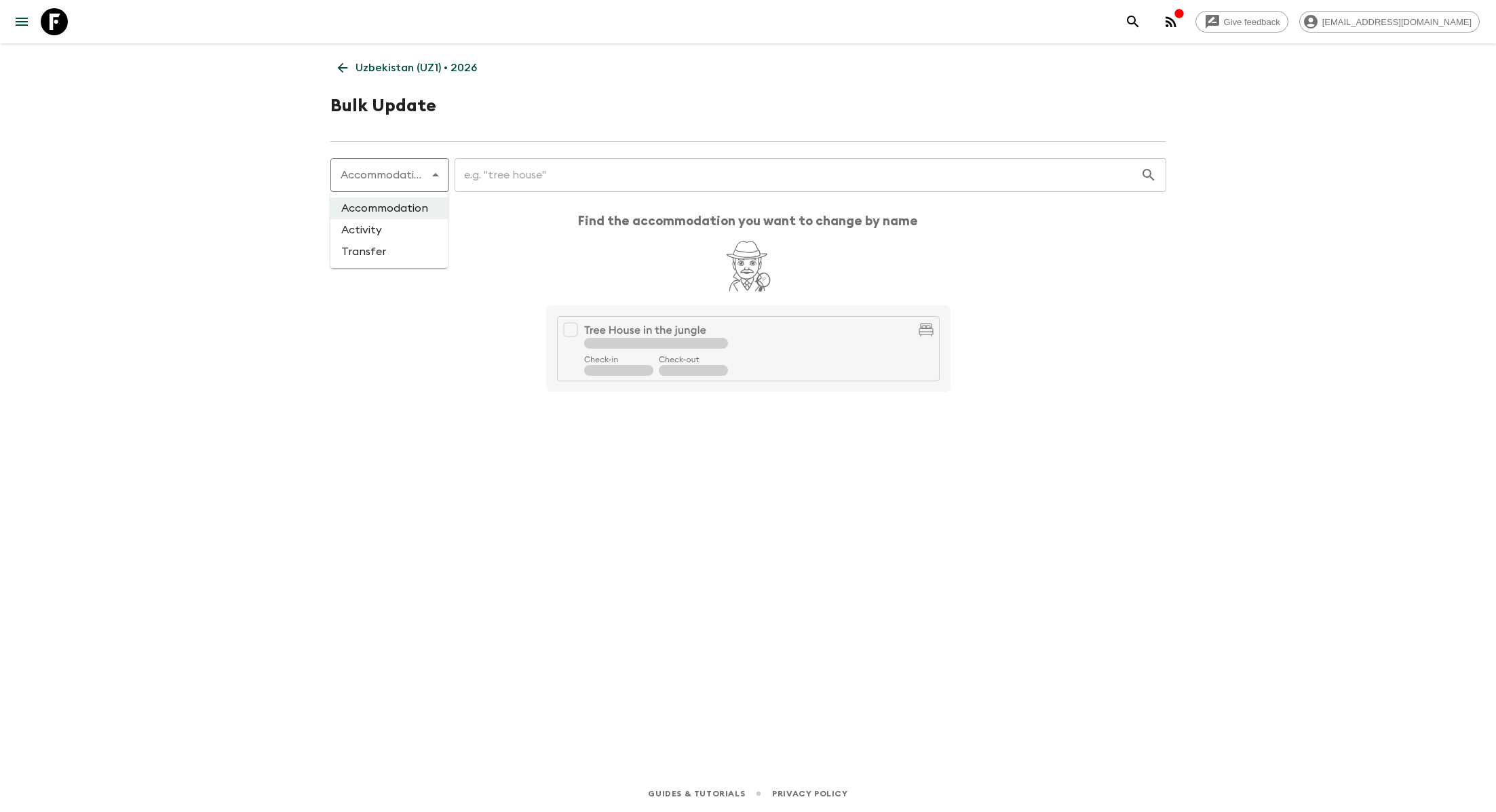
click at [413, 232] on li "Activity" at bounding box center [389, 230] width 117 height 22
type input "activity"
click at [490, 181] on input "text" at bounding box center [789, 174] width 701 height 38
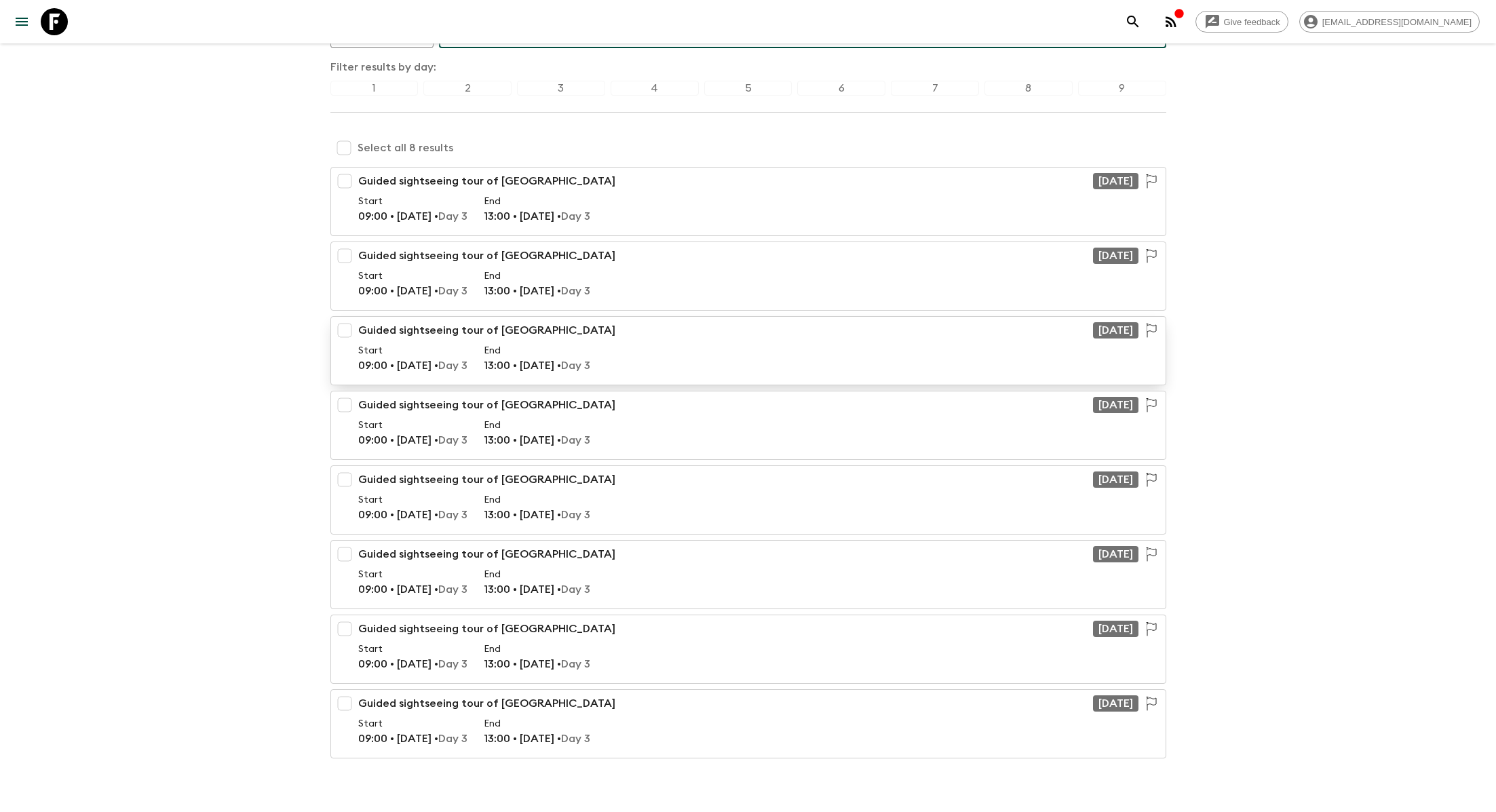
scroll to position [140, 0]
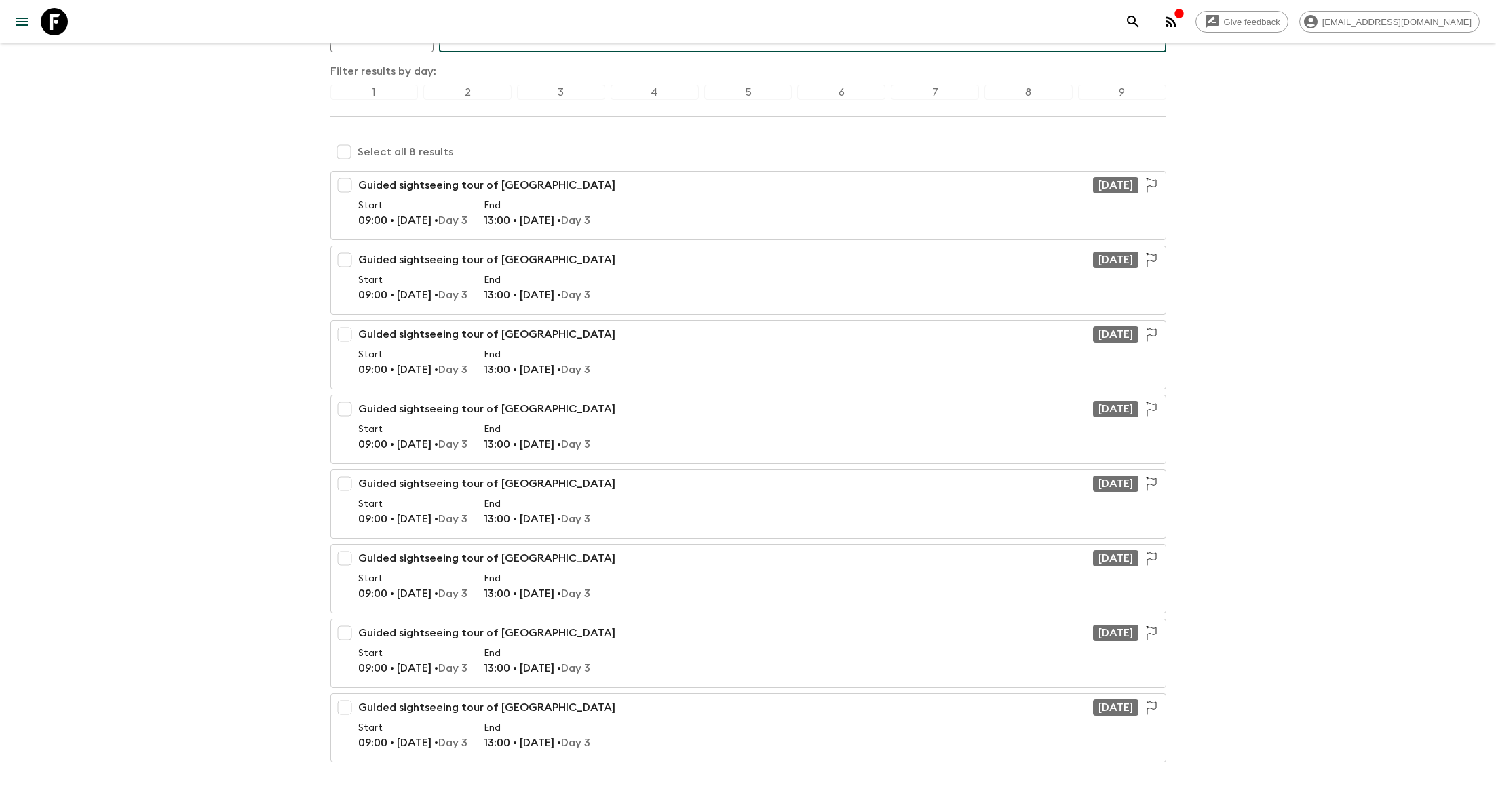
type input "guided"
click at [344, 152] on input "checkbox" at bounding box center [344, 151] width 27 height 27
checkbox input "true"
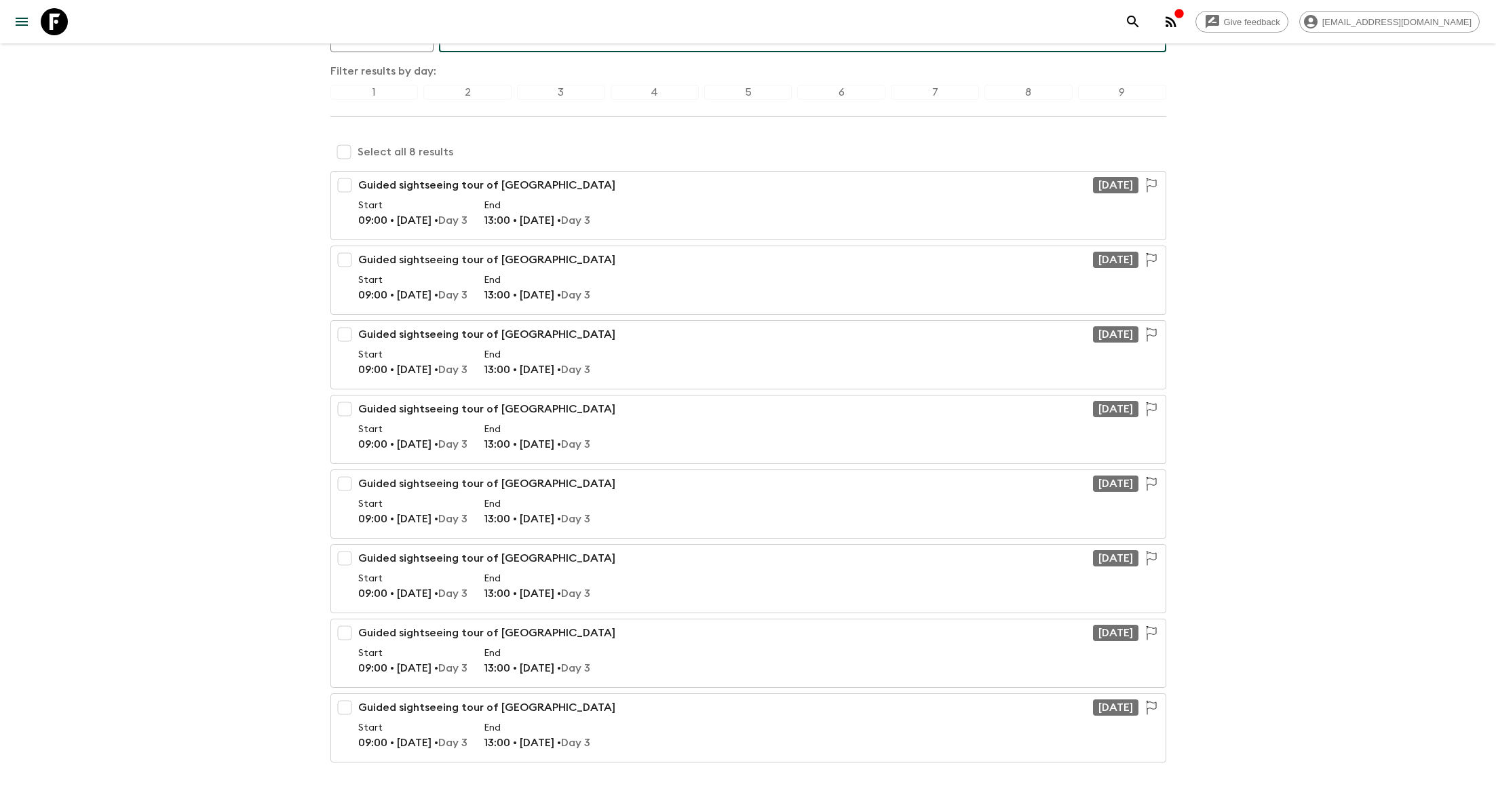
checkbox input "true"
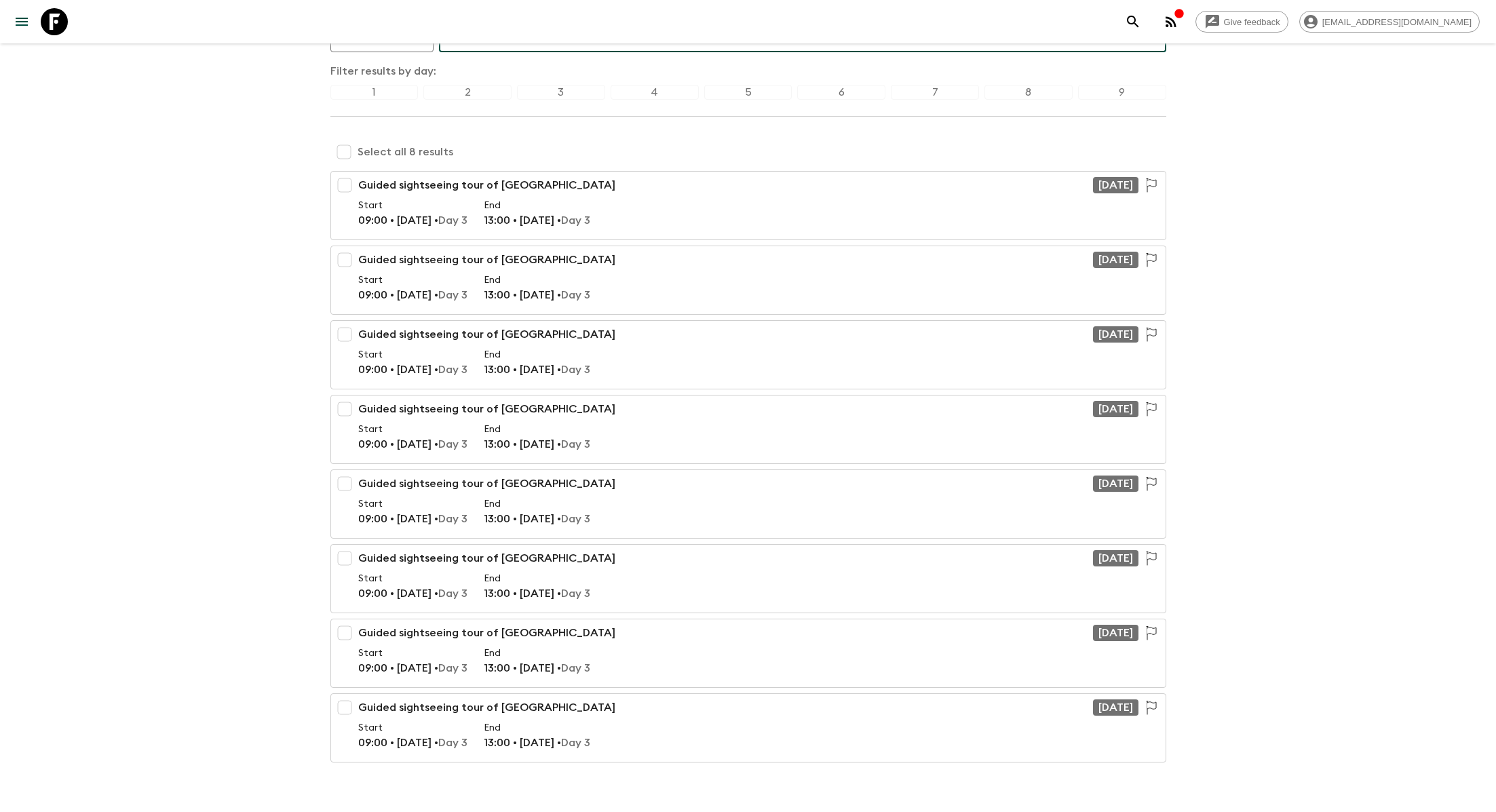
checkbox input "true"
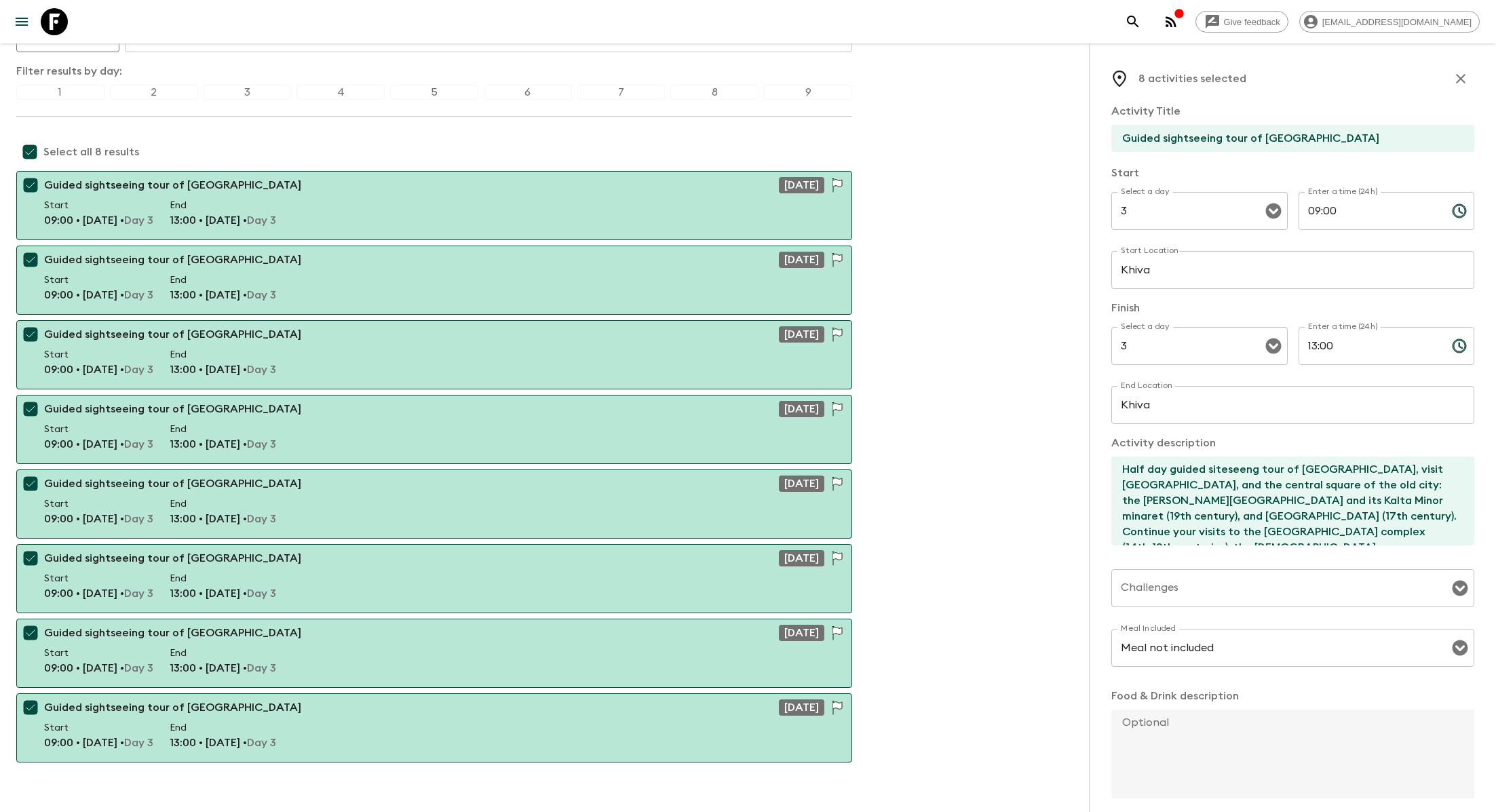
click at [1362, 134] on input "Guided sightseeing tour of [GEOGRAPHIC_DATA]" at bounding box center [1287, 138] width 352 height 27
paste input "inc. silk weaving workshop"
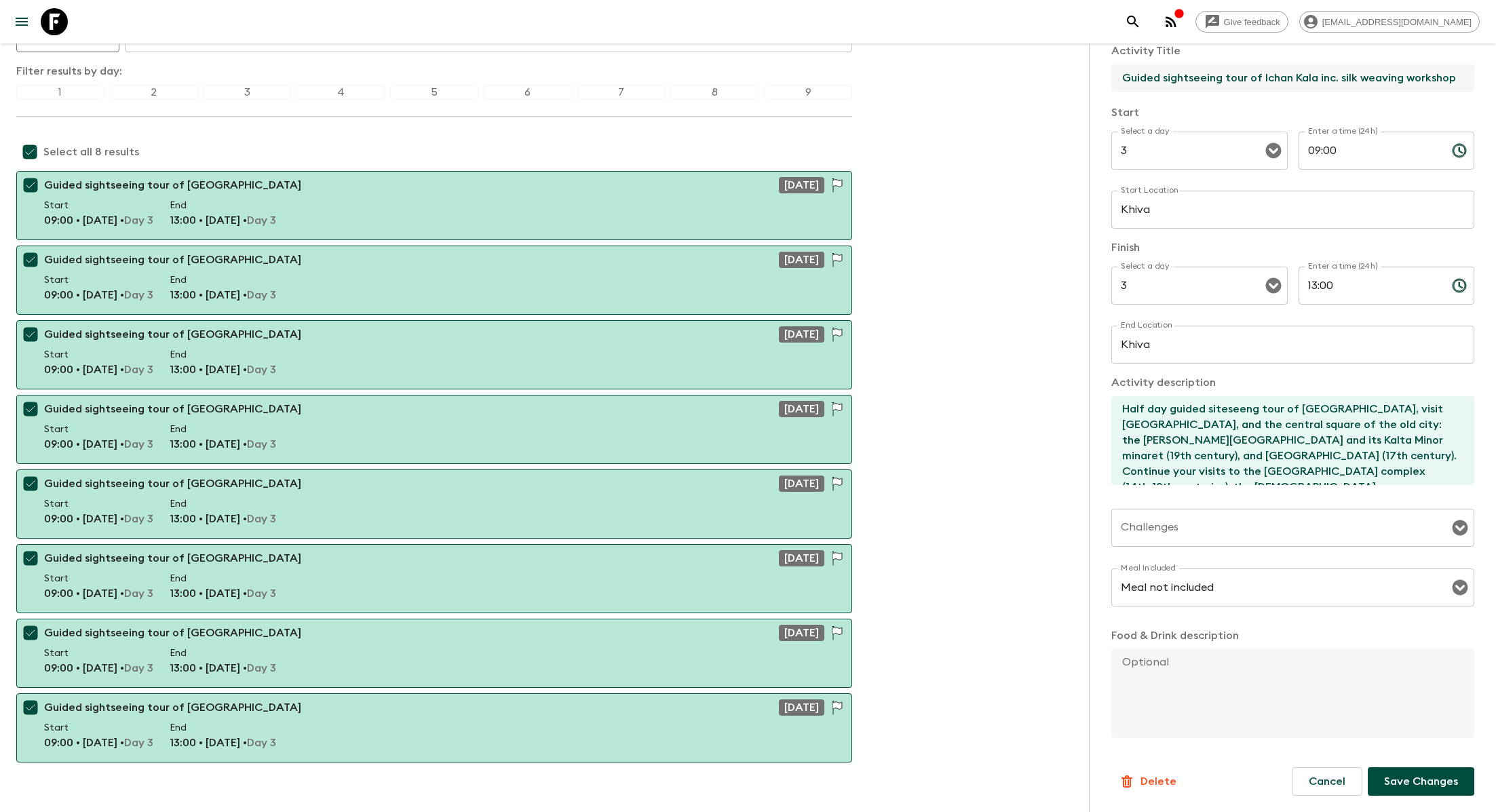
type input "Guided sightseeing tour of Ichan Kala inc. silk weaving workshop"
click at [1407, 793] on button "Save Changes" at bounding box center [1421, 781] width 107 height 29
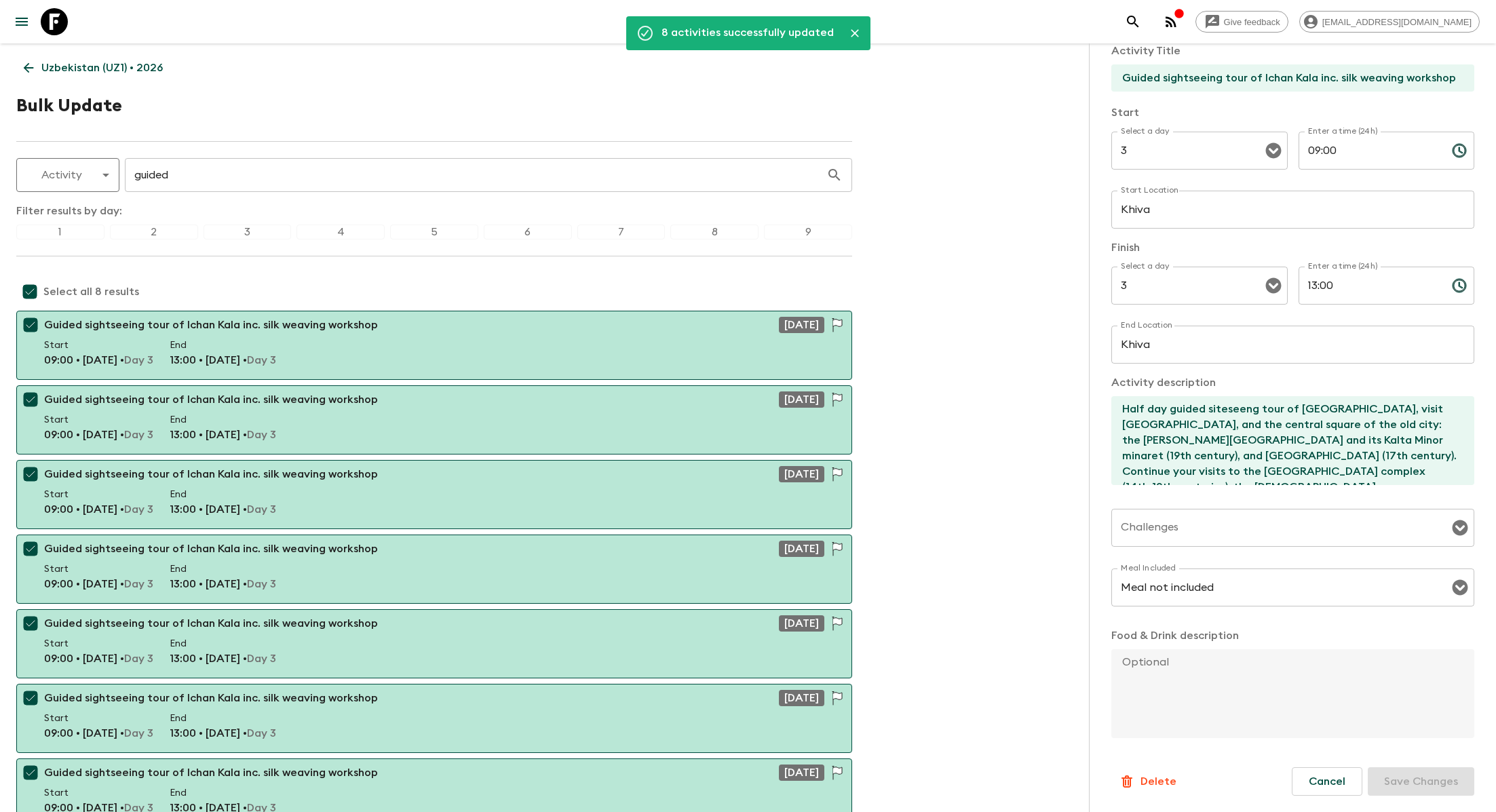
scroll to position [0, 0]
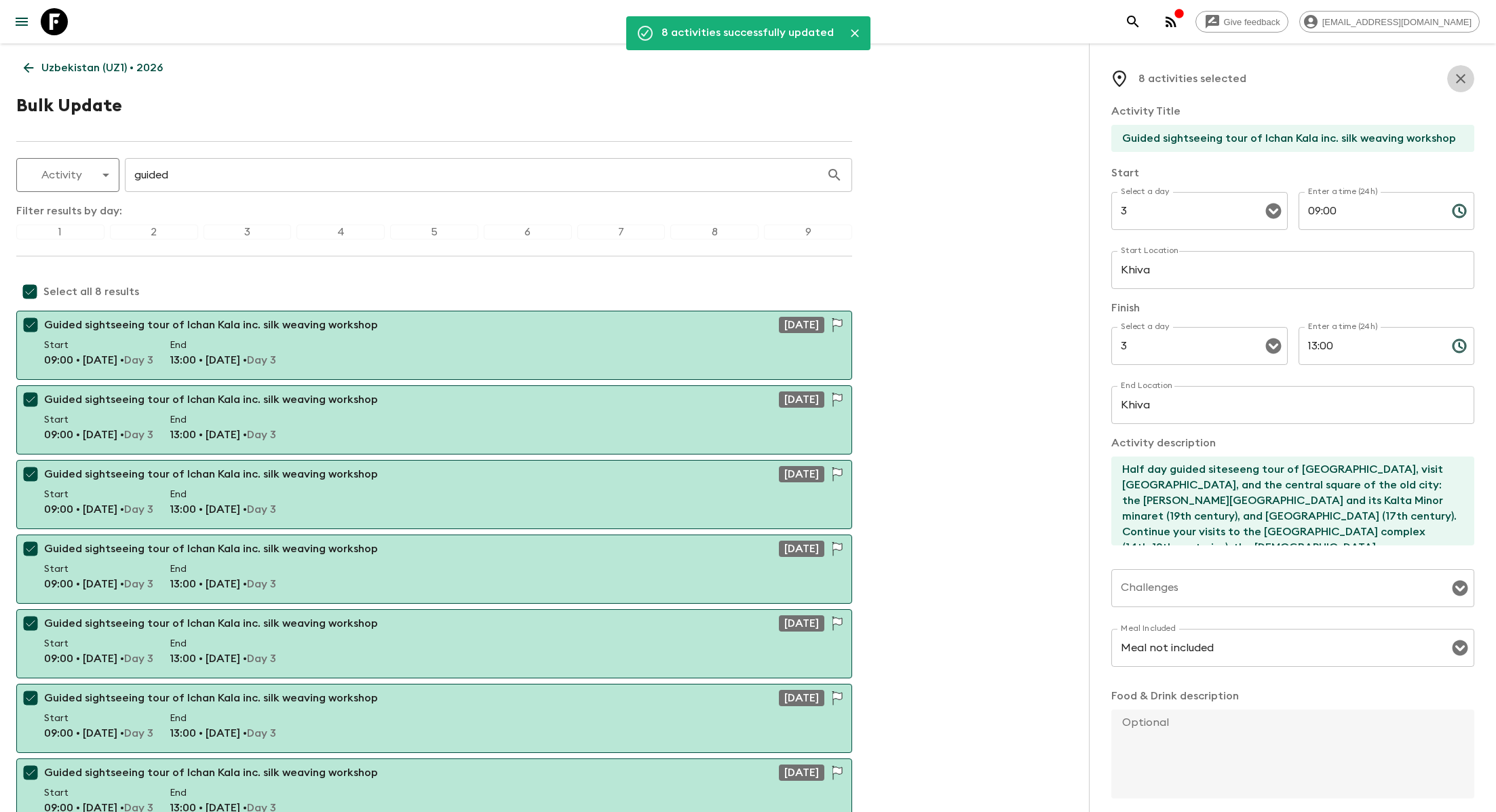
click at [1460, 76] on icon "button" at bounding box center [1460, 78] width 16 height 16
checkbox input "false"
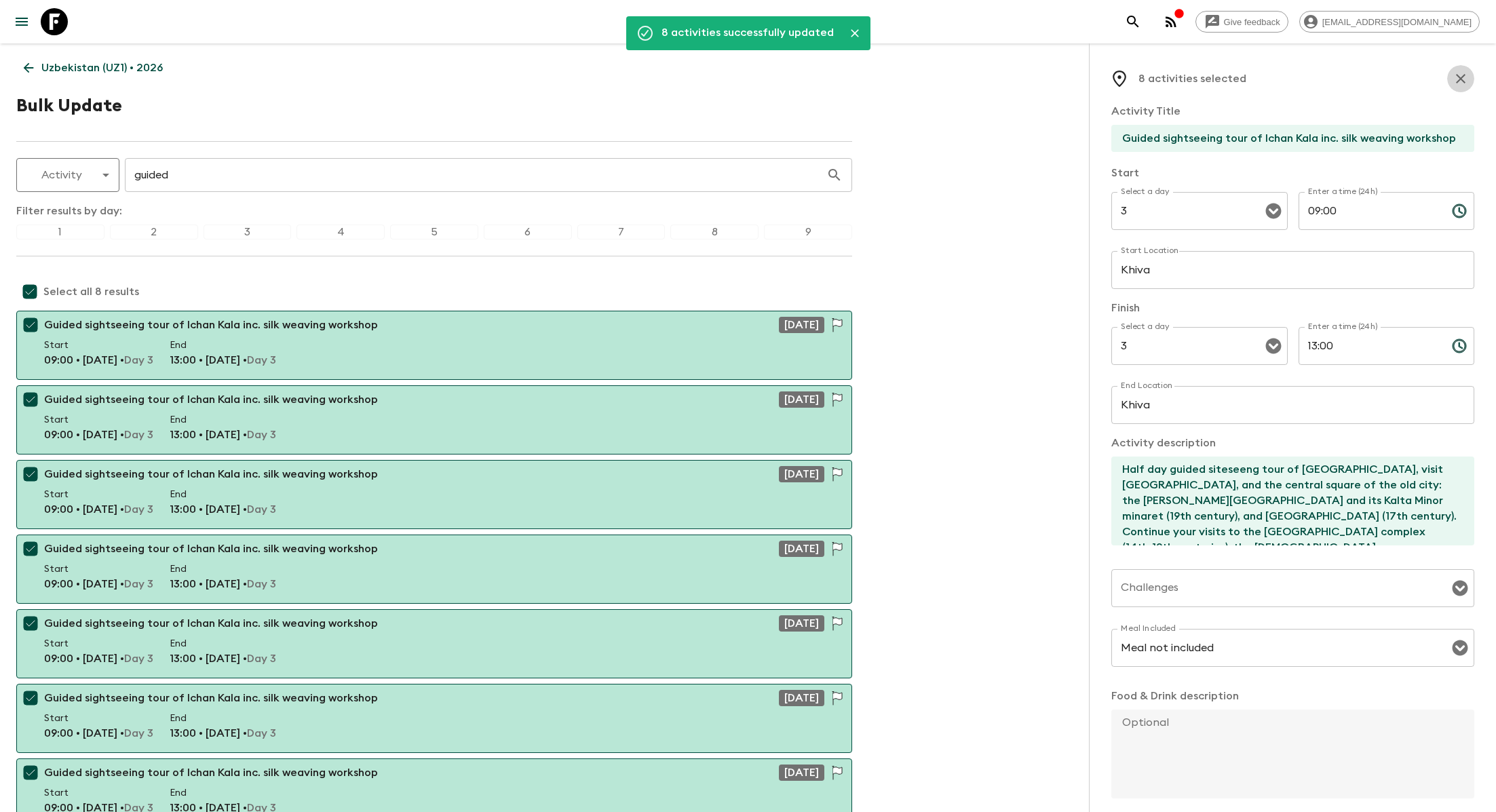
checkbox input "false"
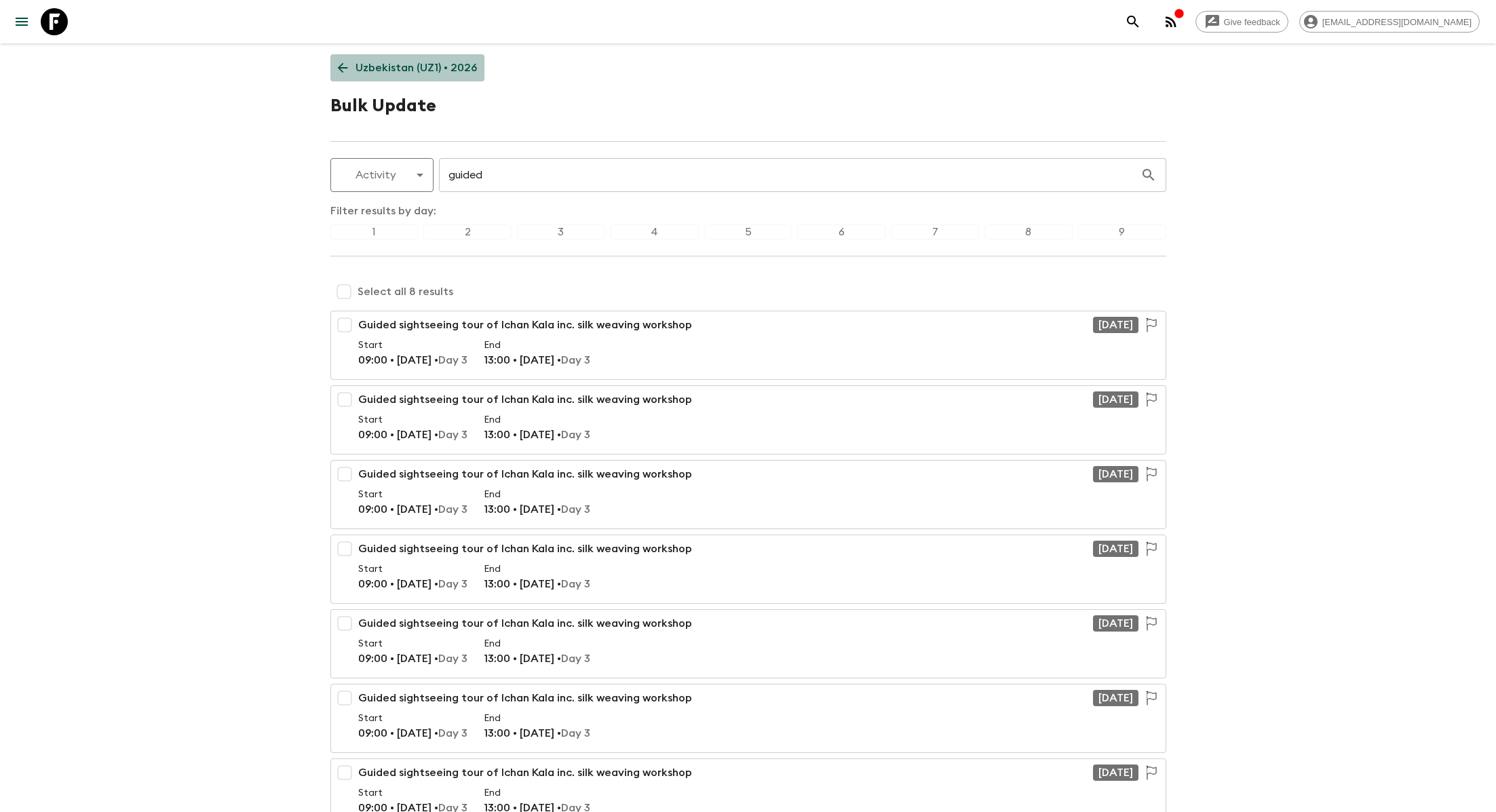
click at [409, 59] on p "Uzbekistan (UZ1) • 2026" at bounding box center [416, 67] width 121 height 16
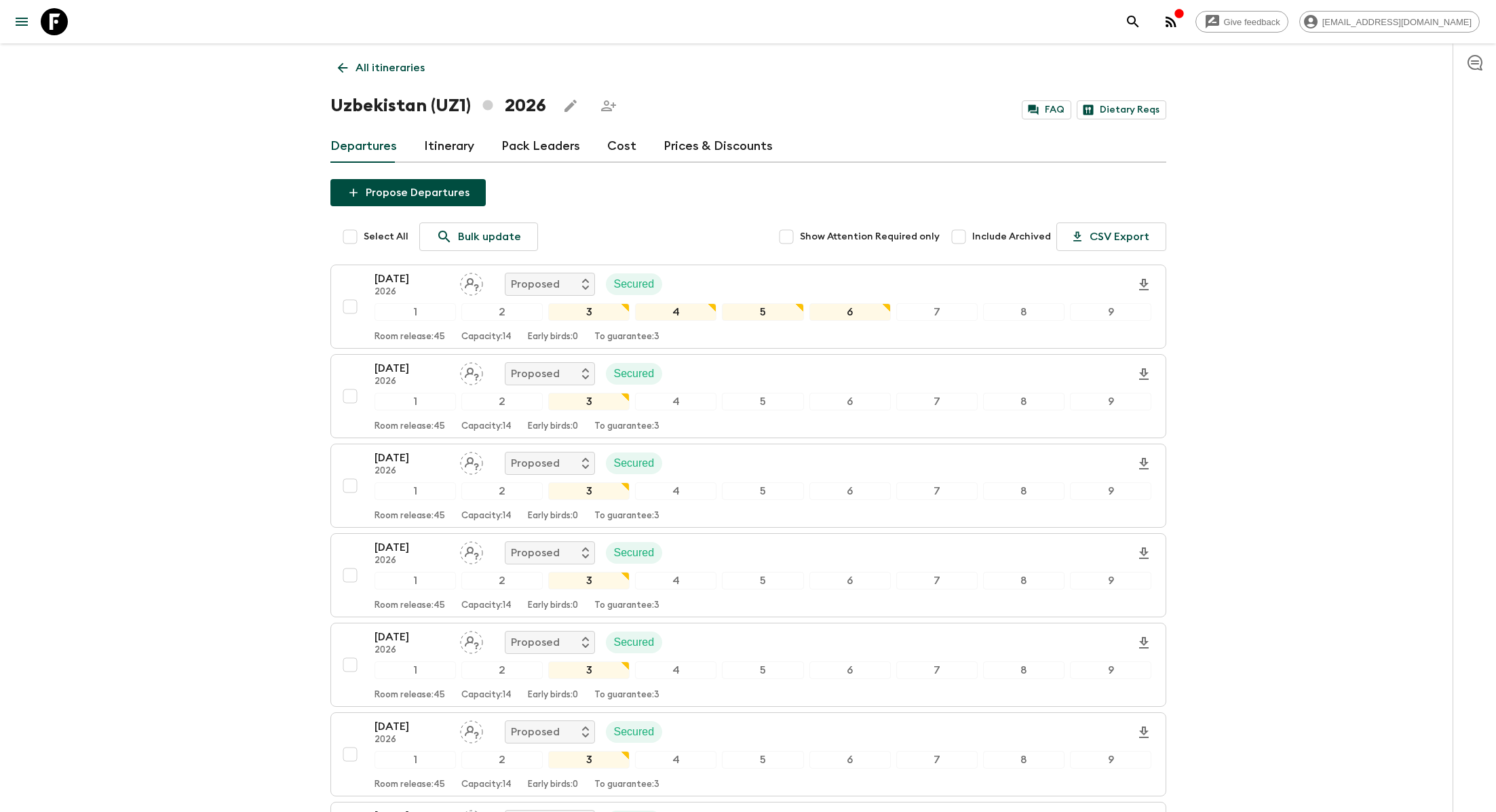
click at [617, 151] on link "Cost" at bounding box center [622, 147] width 29 height 32
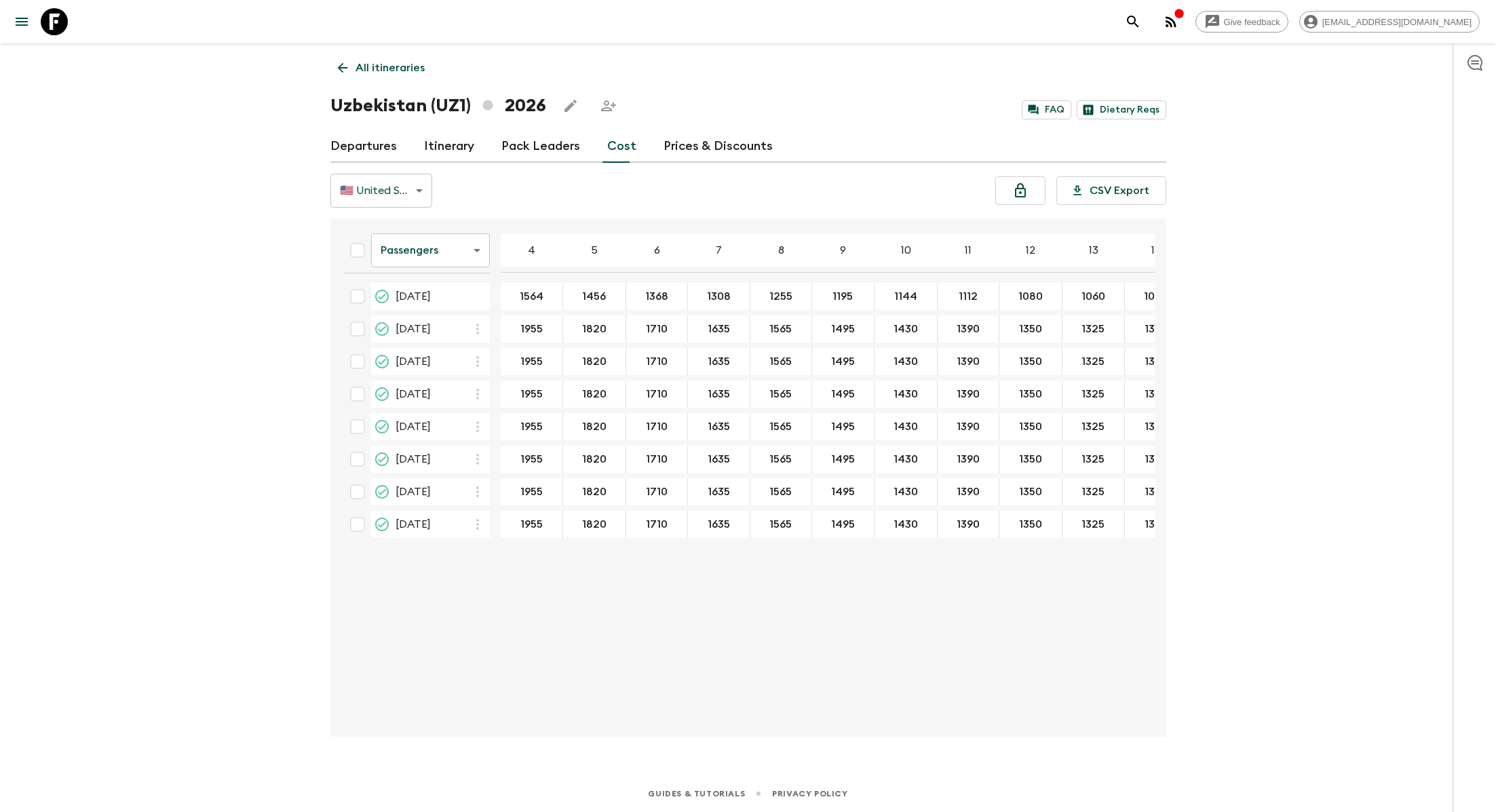
click at [464, 245] on body "Give feedback [EMAIL_ADDRESS][DOMAIN_NAME] All itineraries [GEOGRAPHIC_DATA] (U…" at bounding box center [748, 406] width 1496 height 812
click at [436, 333] on li "Mandatory" at bounding box center [430, 326] width 119 height 22
